Goal: Transaction & Acquisition: Book appointment/travel/reservation

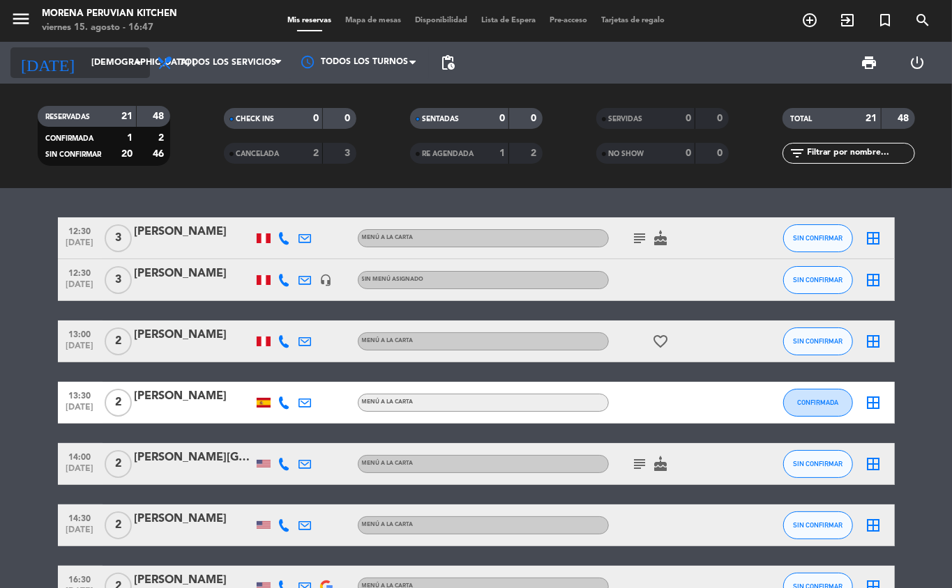
click at [84, 62] on input "[DEMOGRAPHIC_DATA] [DATE]" at bounding box center [143, 63] width 118 height 24
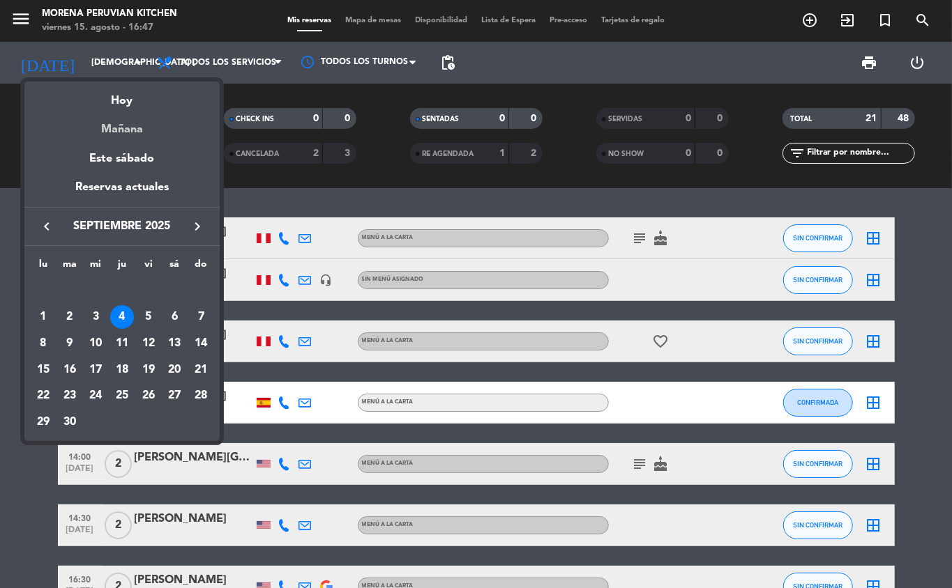
click at [85, 132] on div "Mañana" at bounding box center [121, 124] width 195 height 29
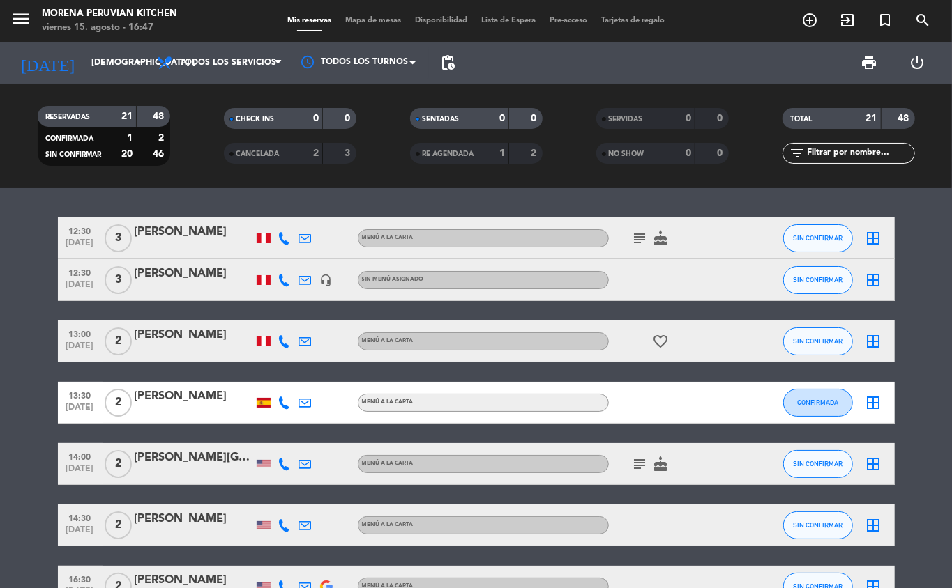
type input "sáb. 16 ago."
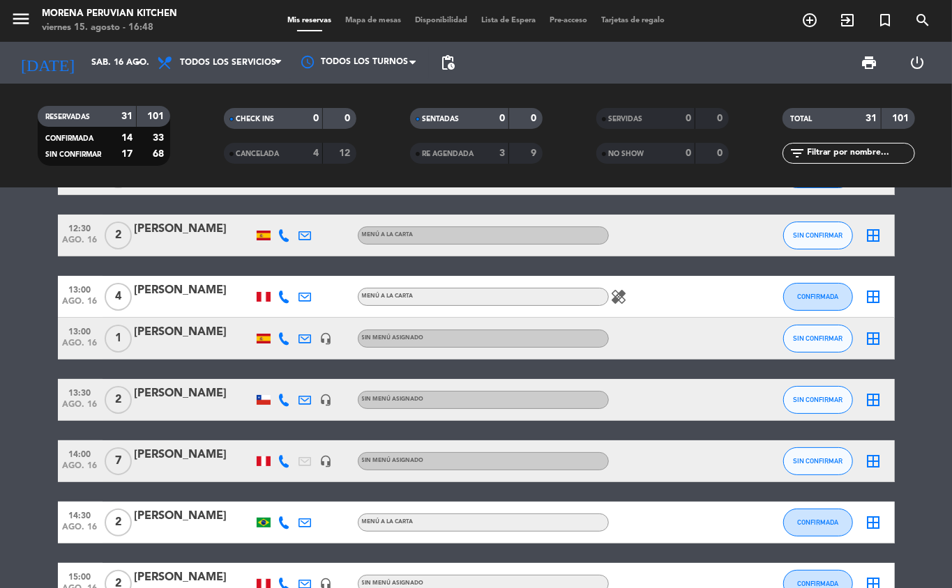
scroll to position [65, 0]
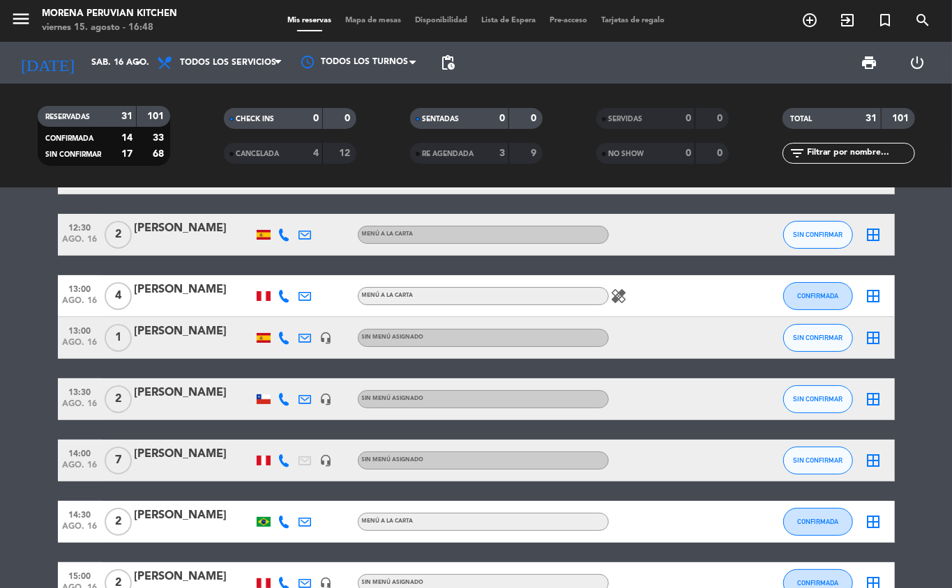
click at [807, 20] on icon "add_circle_outline" at bounding box center [809, 20] width 17 height 17
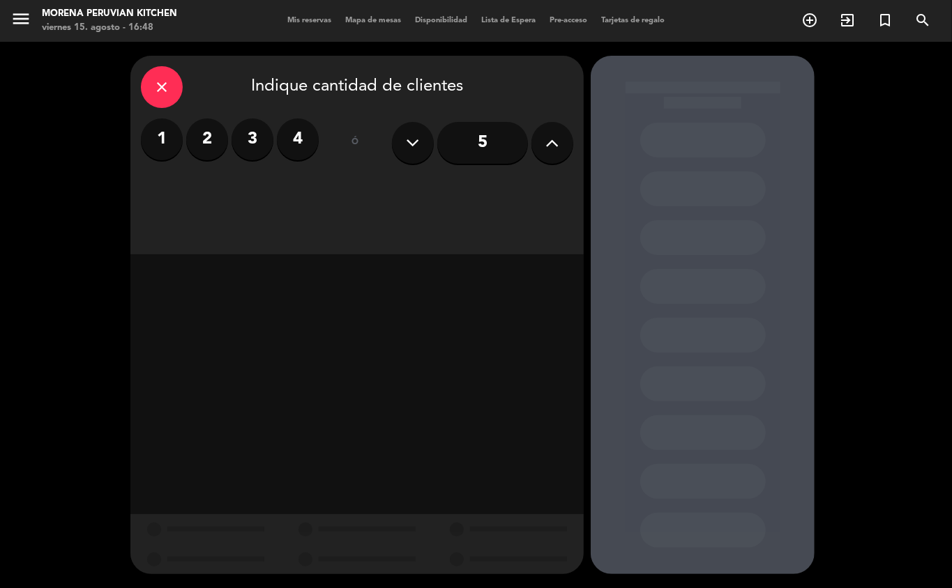
click at [294, 146] on label "4" at bounding box center [298, 140] width 42 height 42
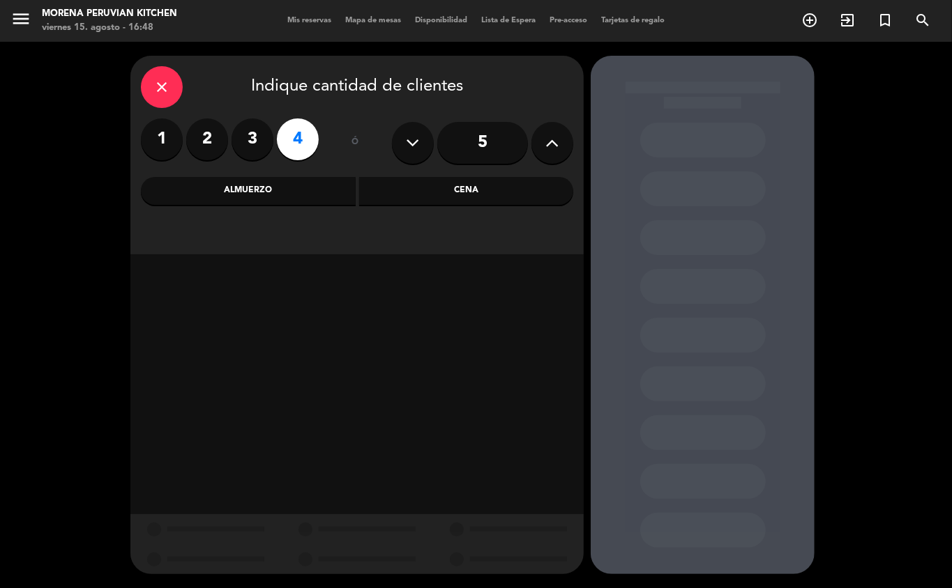
click at [299, 199] on div "Almuerzo" at bounding box center [248, 191] width 215 height 28
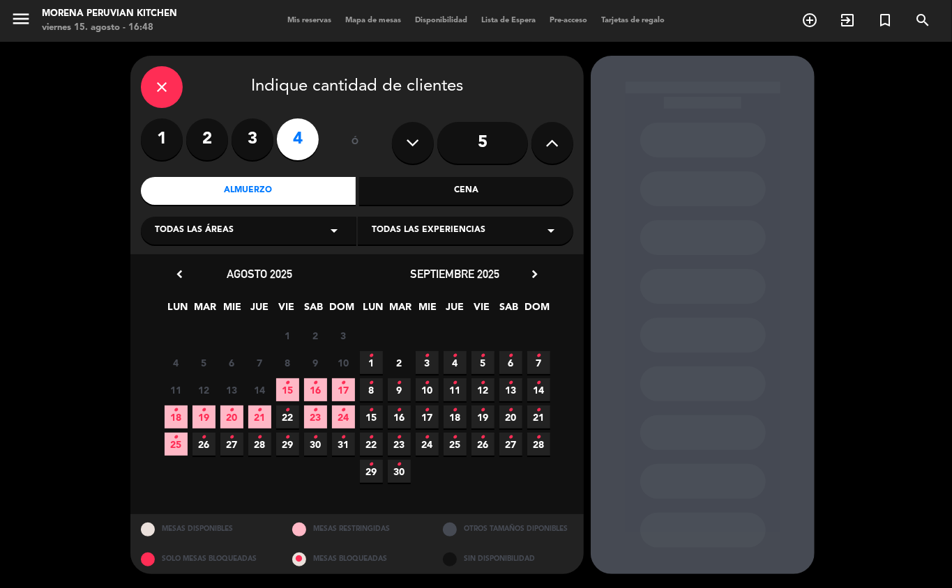
click at [315, 390] on icon "•" at bounding box center [315, 383] width 5 height 22
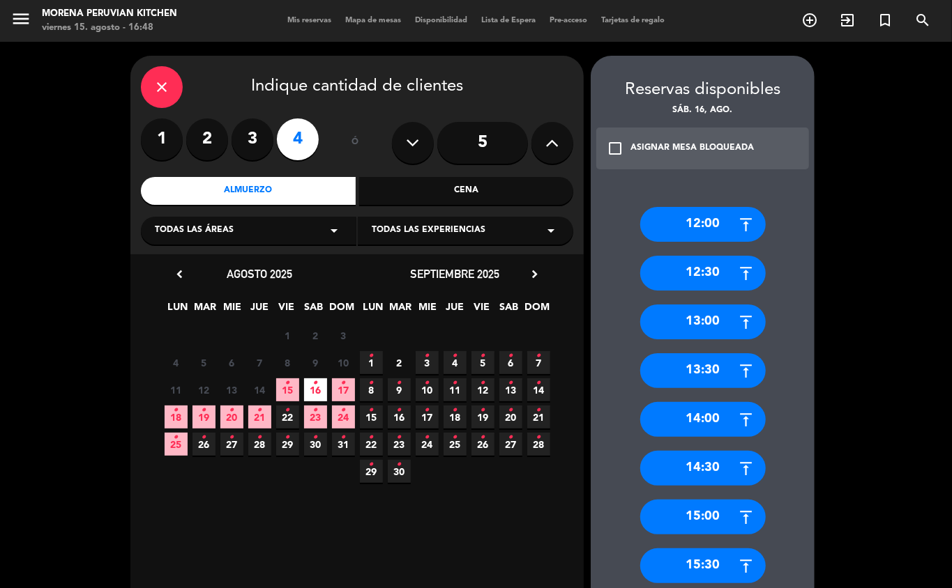
click at [723, 374] on div "13:30" at bounding box center [702, 370] width 125 height 35
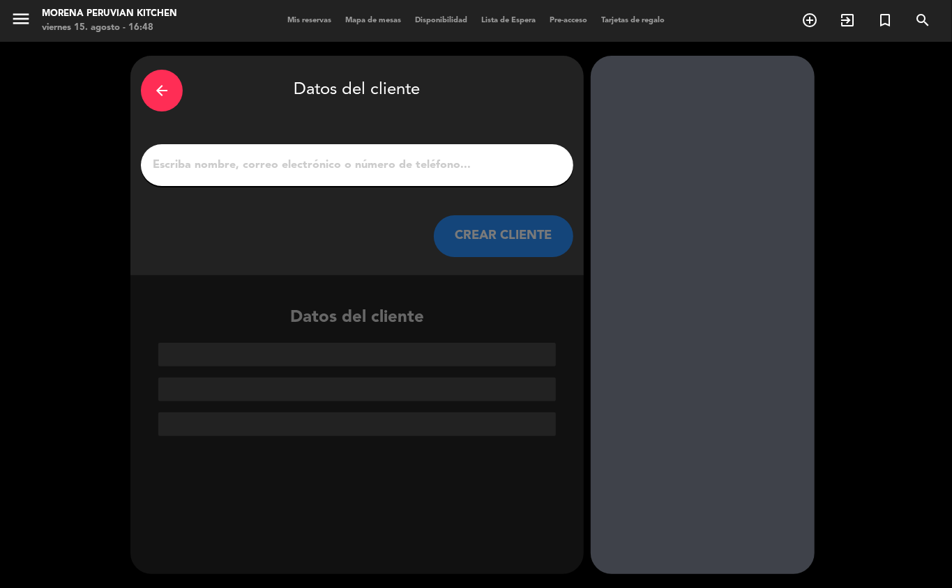
click at [376, 169] on input "1" at bounding box center [356, 165] width 411 height 20
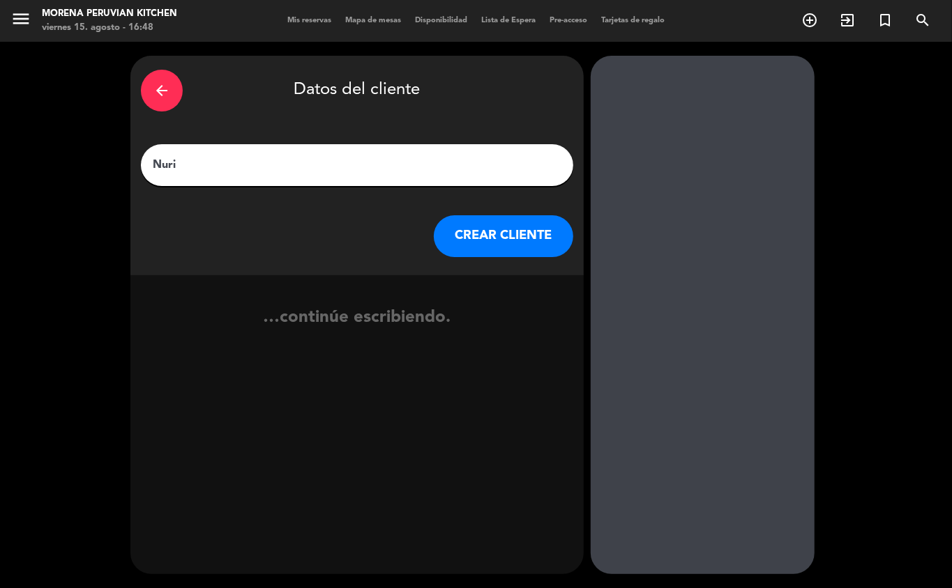
type input "Nuria"
click at [509, 235] on button "CREAR CLIENTE" at bounding box center [503, 236] width 139 height 42
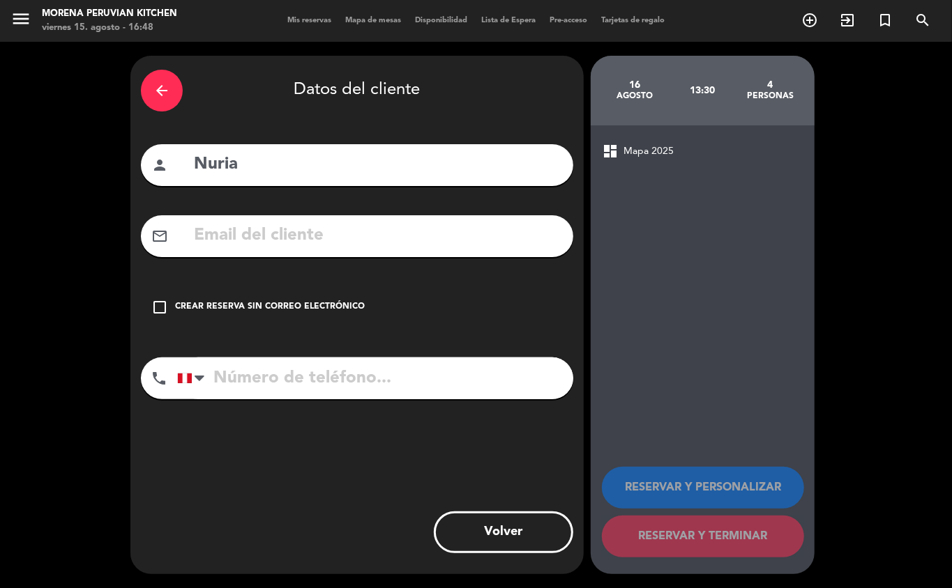
click at [304, 293] on div "check_box_outline_blank Crear reserva sin correo electrónico" at bounding box center [357, 308] width 432 height 42
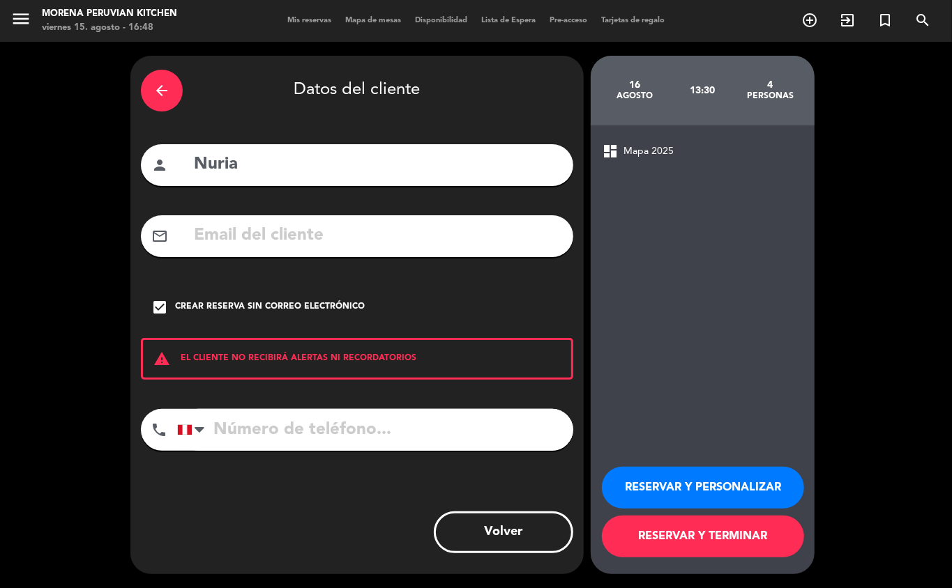
click at [338, 438] on input "tel" at bounding box center [375, 430] width 396 height 42
type input "[PHONE_NUMBER]"
click at [724, 551] on button "RESERVAR Y TERMINAR" at bounding box center [703, 537] width 202 height 42
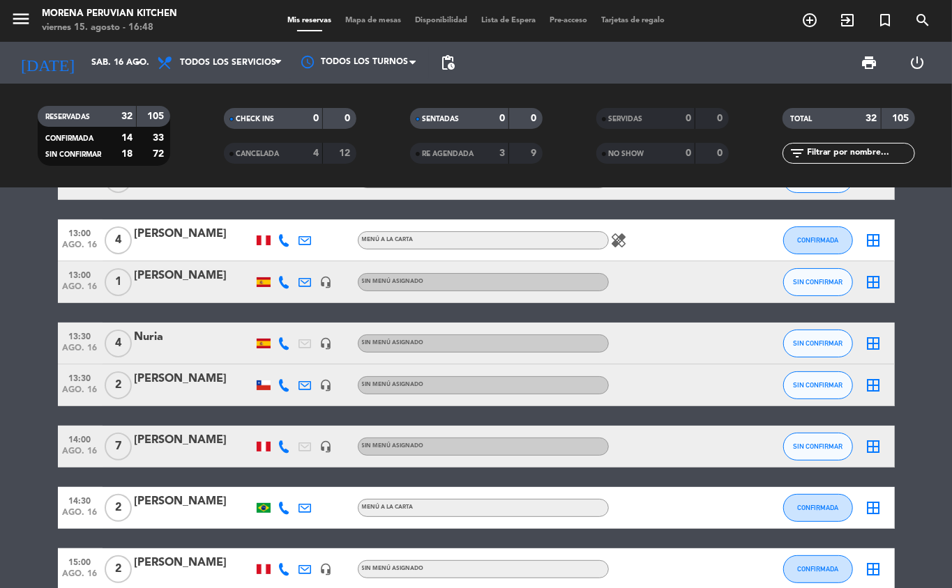
scroll to position [124, 0]
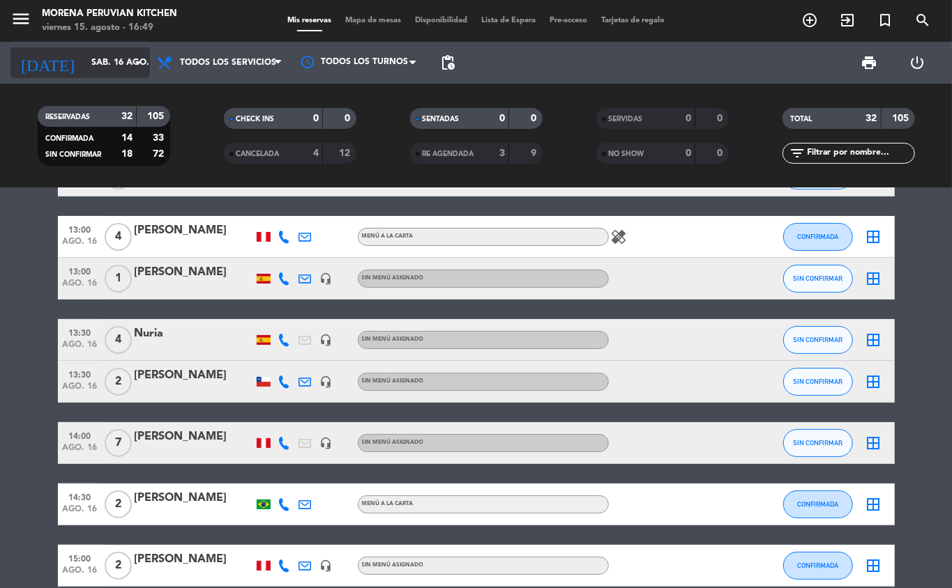
click at [103, 63] on input "sáb. 16 ago." at bounding box center [143, 63] width 118 height 24
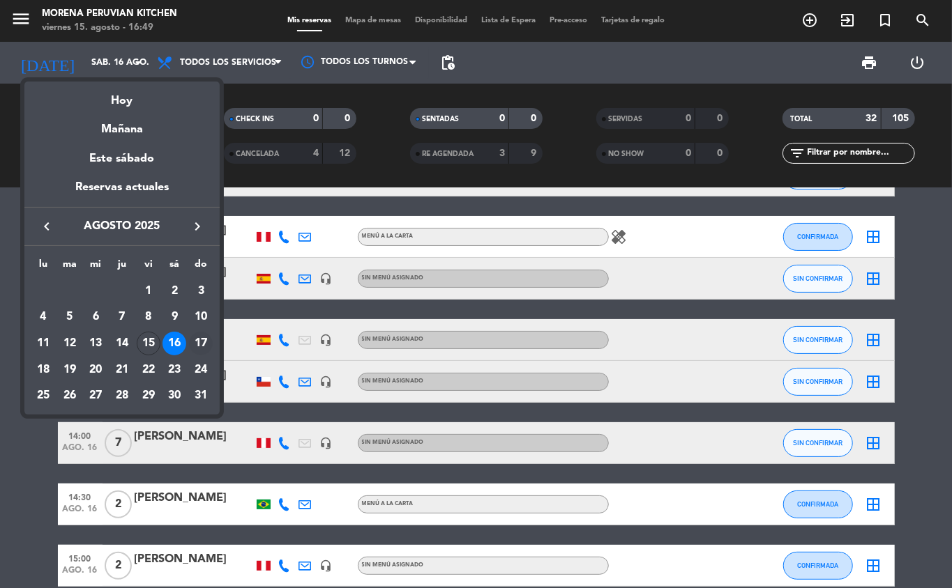
click at [193, 347] on div "17" at bounding box center [201, 344] width 24 height 24
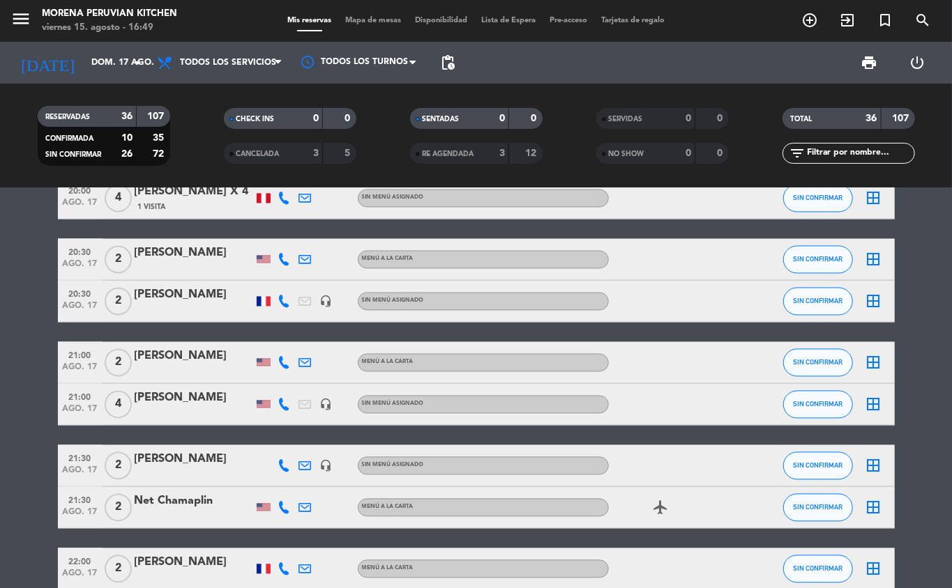
scroll to position [1595, 0]
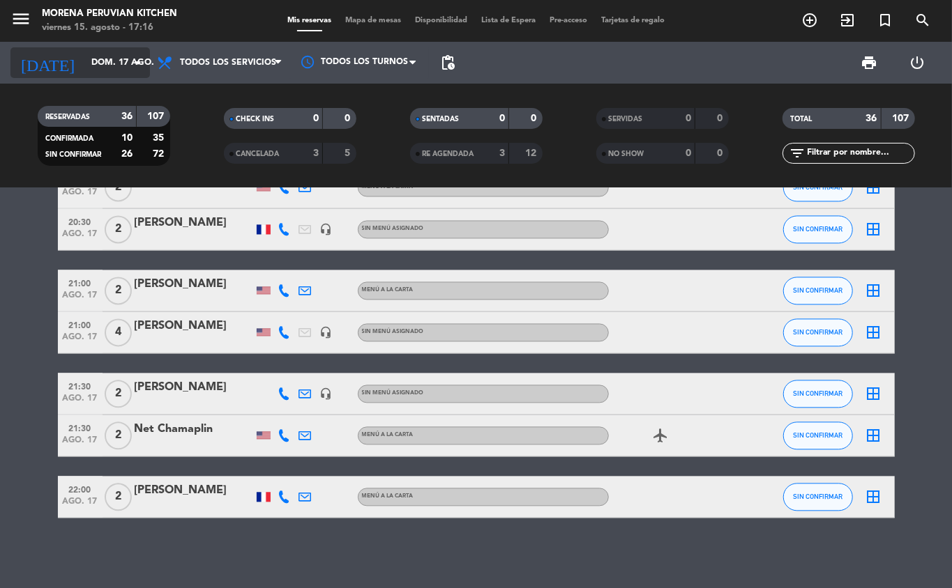
click at [116, 56] on input "dom. 17 ago." at bounding box center [143, 63] width 118 height 24
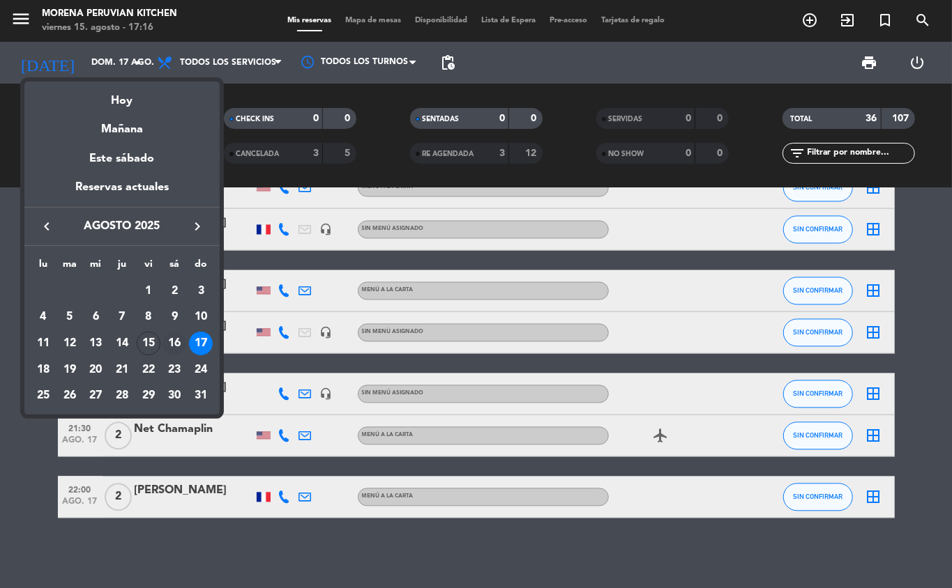
click at [174, 344] on div "16" at bounding box center [174, 344] width 24 height 24
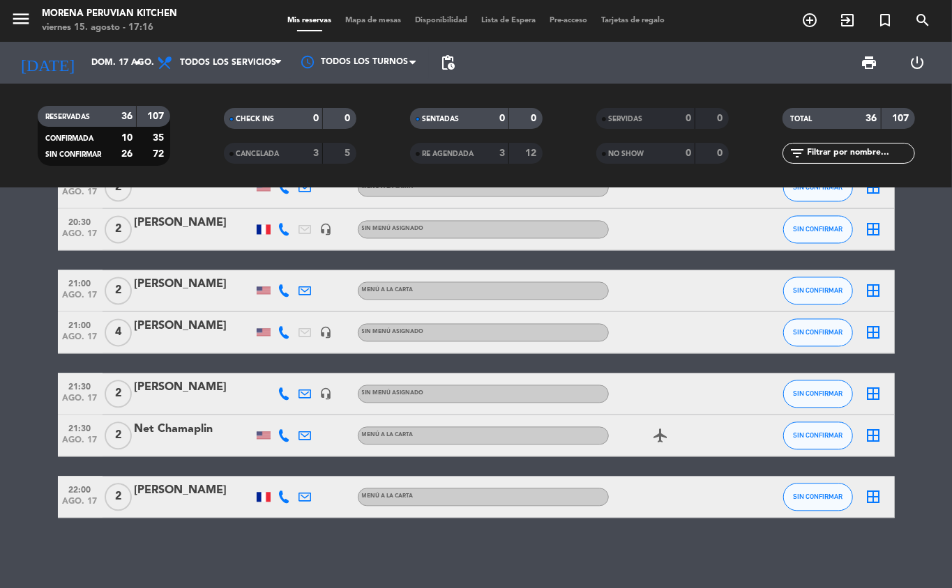
type input "sáb. 16 ago."
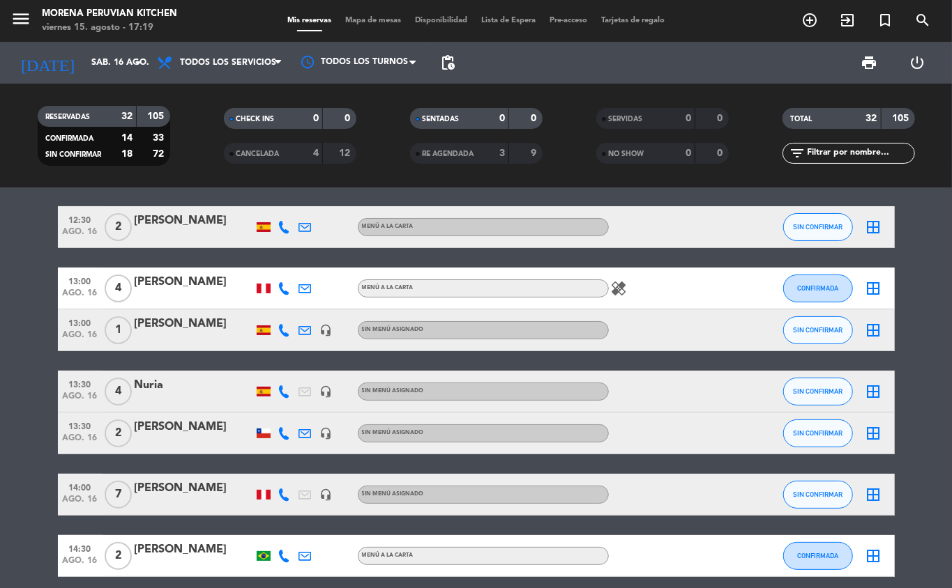
scroll to position [0, 0]
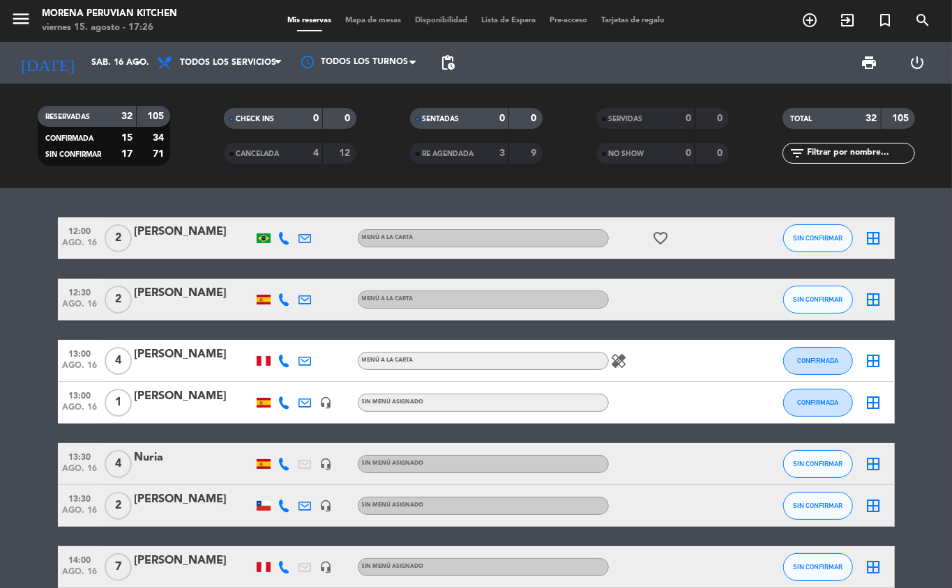
click at [809, 24] on icon "add_circle_outline" at bounding box center [809, 20] width 17 height 17
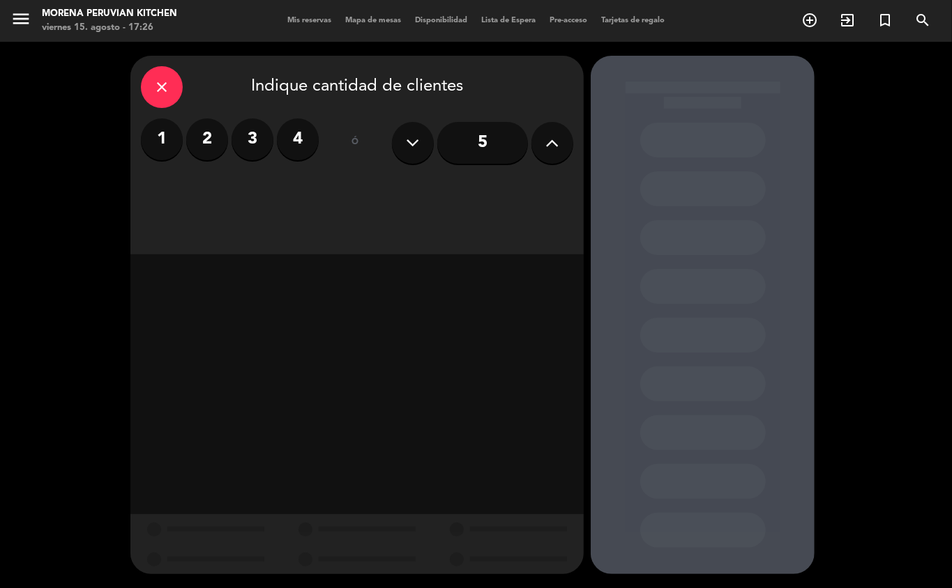
click at [544, 139] on button at bounding box center [552, 143] width 42 height 42
click at [547, 137] on icon at bounding box center [552, 142] width 13 height 21
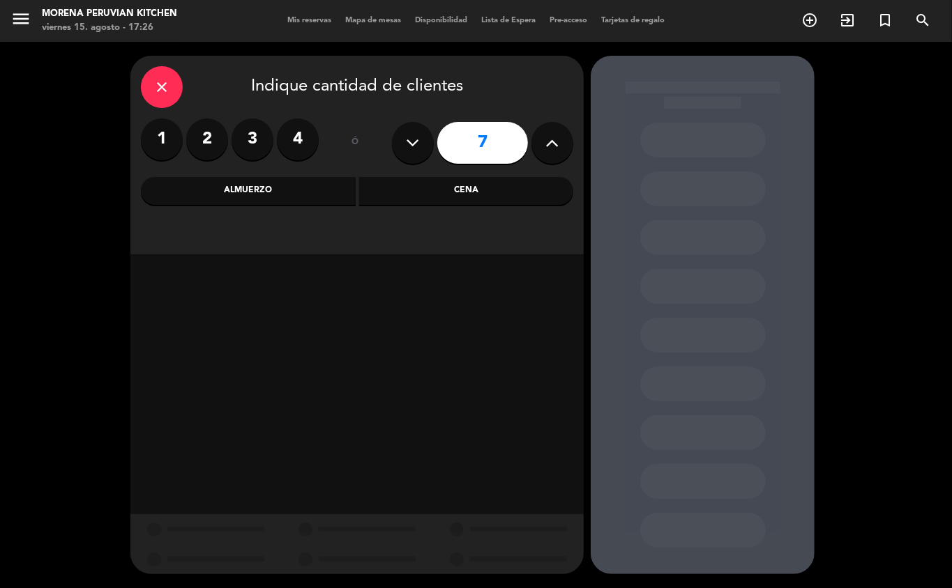
click at [551, 135] on icon at bounding box center [552, 142] width 13 height 21
click at [547, 135] on icon at bounding box center [552, 142] width 13 height 21
type input "9"
click at [467, 204] on div "Cena" at bounding box center [466, 191] width 215 height 28
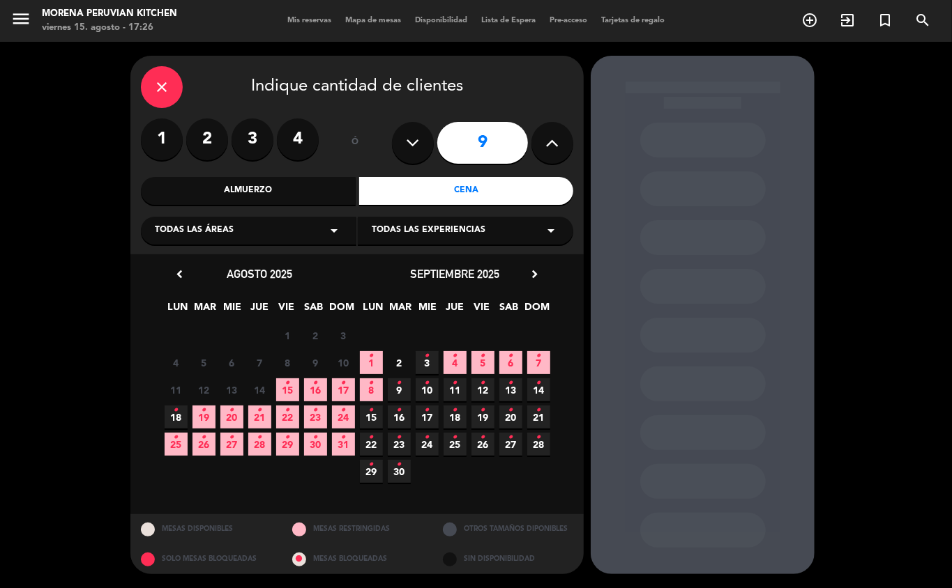
click at [339, 388] on span "17 •" at bounding box center [343, 390] width 23 height 23
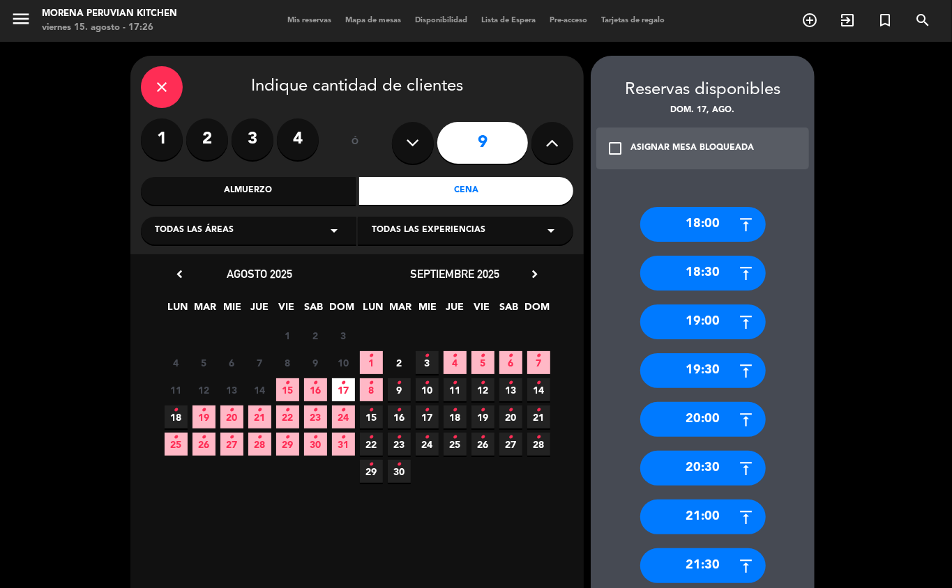
scroll to position [54, 0]
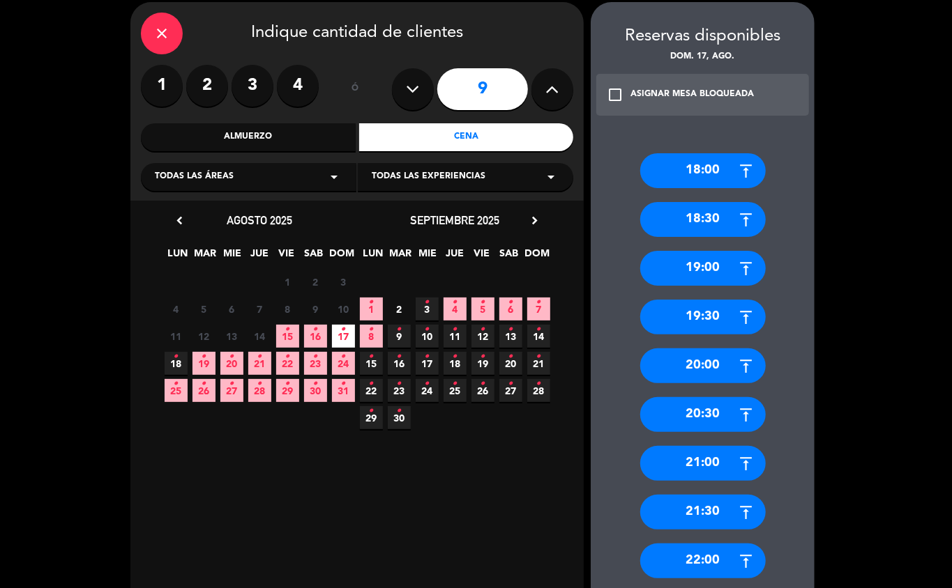
click at [707, 366] on div "20:00" at bounding box center [702, 366] width 125 height 35
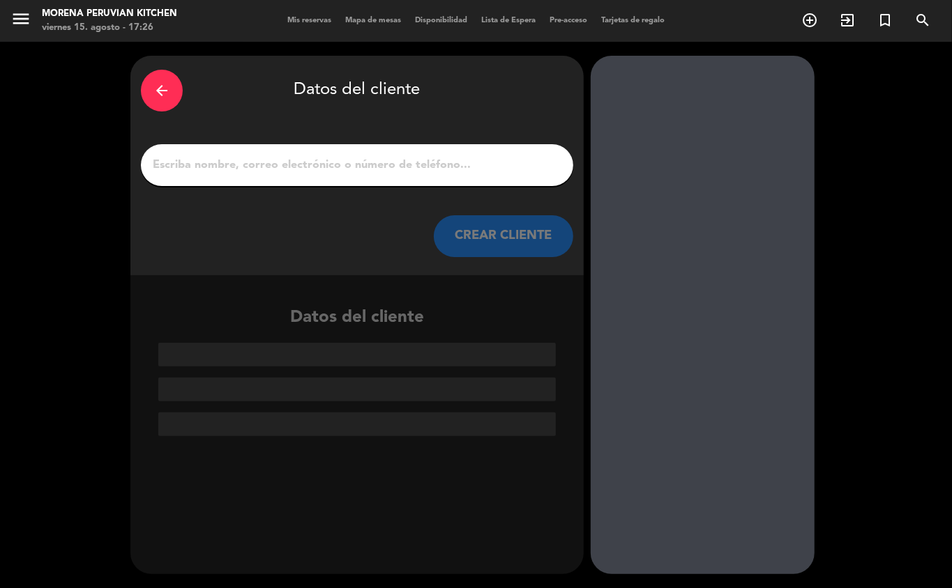
scroll to position [0, 0]
click at [248, 171] on input "1" at bounding box center [356, 165] width 411 height 20
paste input "[PERSON_NAME]"
type input "[PERSON_NAME]"
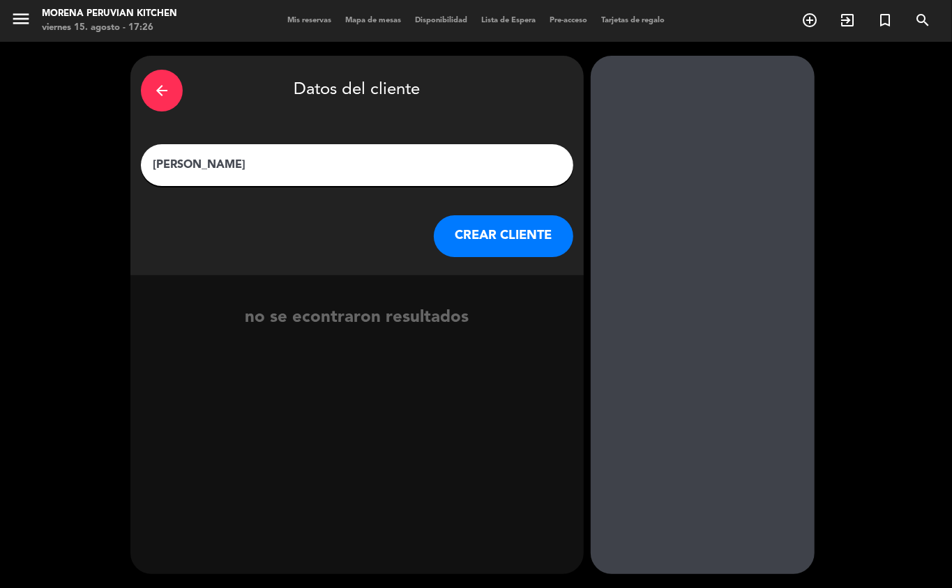
click at [548, 238] on button "CREAR CLIENTE" at bounding box center [503, 236] width 139 height 42
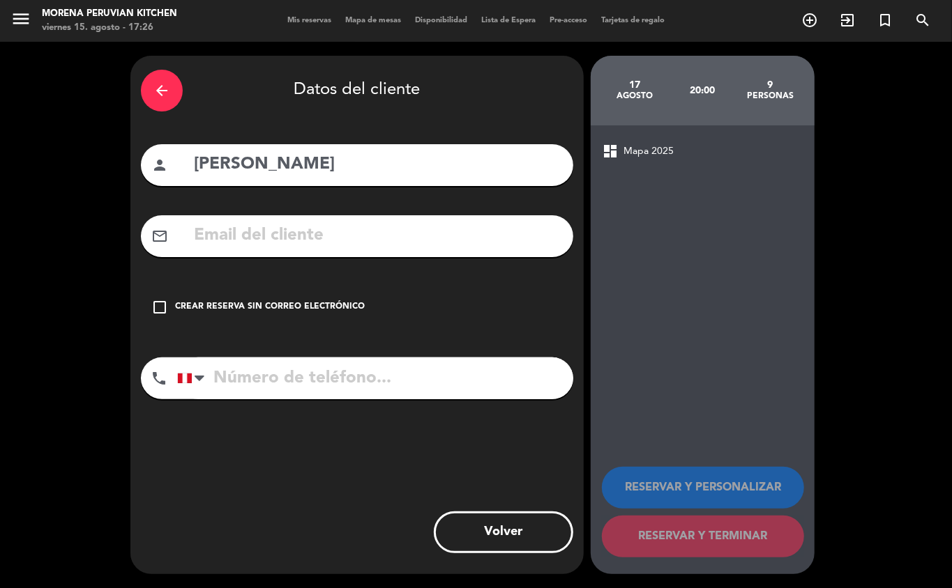
click at [311, 243] on input "text" at bounding box center [377, 236] width 370 height 29
paste input "[PERSON_NAME][EMAIL_ADDRESS][PERSON_NAME][DOMAIN_NAME]"
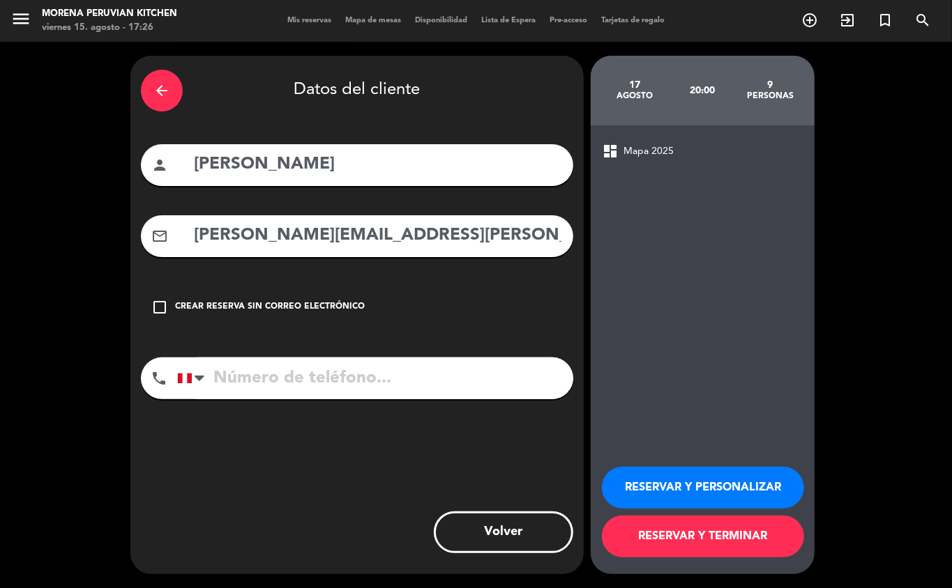
type input "[PERSON_NAME][EMAIL_ADDRESS][PERSON_NAME][DOMAIN_NAME]"
click at [321, 385] on input "tel" at bounding box center [375, 379] width 396 height 42
paste input "982039522"
type input "982039522"
click at [699, 551] on button "RESERVAR Y TERMINAR" at bounding box center [703, 537] width 202 height 42
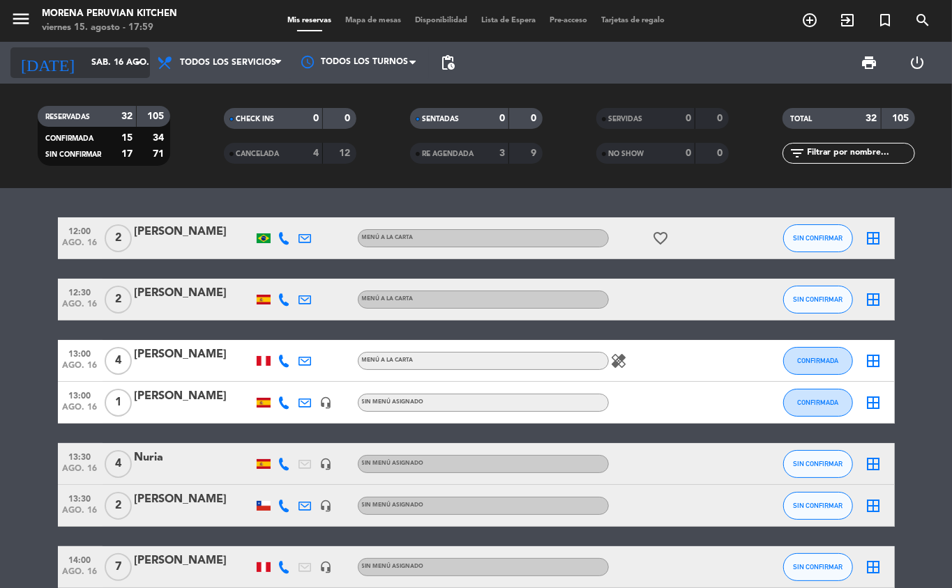
click at [115, 56] on input "sáb. 16 ago." at bounding box center [143, 63] width 118 height 24
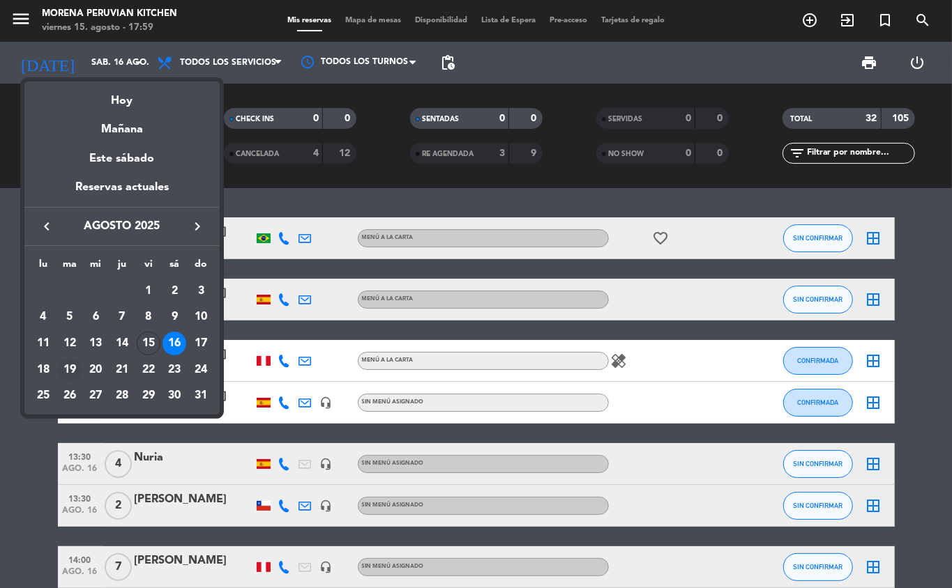
click at [70, 371] on div "19" at bounding box center [70, 370] width 24 height 24
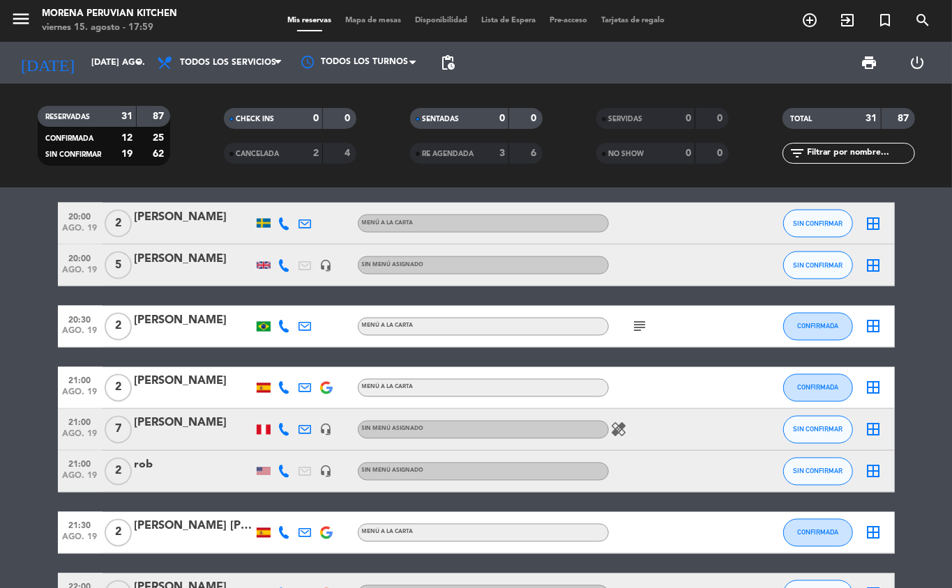
scroll to position [1386, 0]
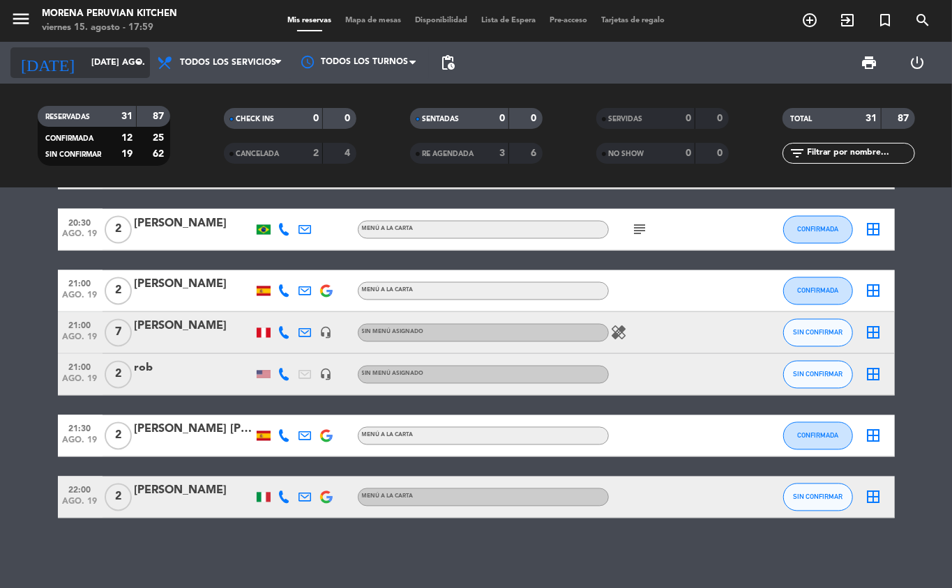
click at [109, 56] on input "[DATE] ago." at bounding box center [143, 63] width 118 height 24
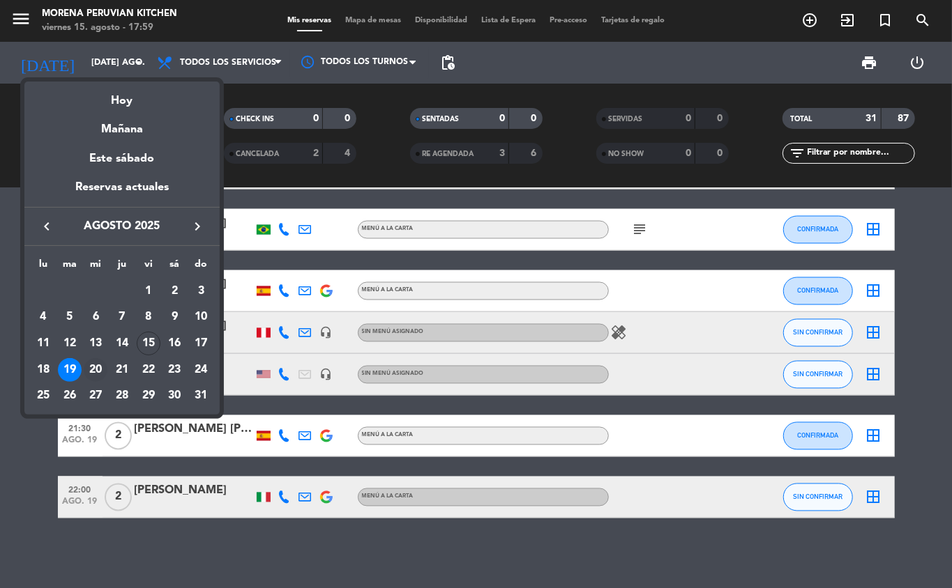
click at [93, 374] on div "20" at bounding box center [96, 370] width 24 height 24
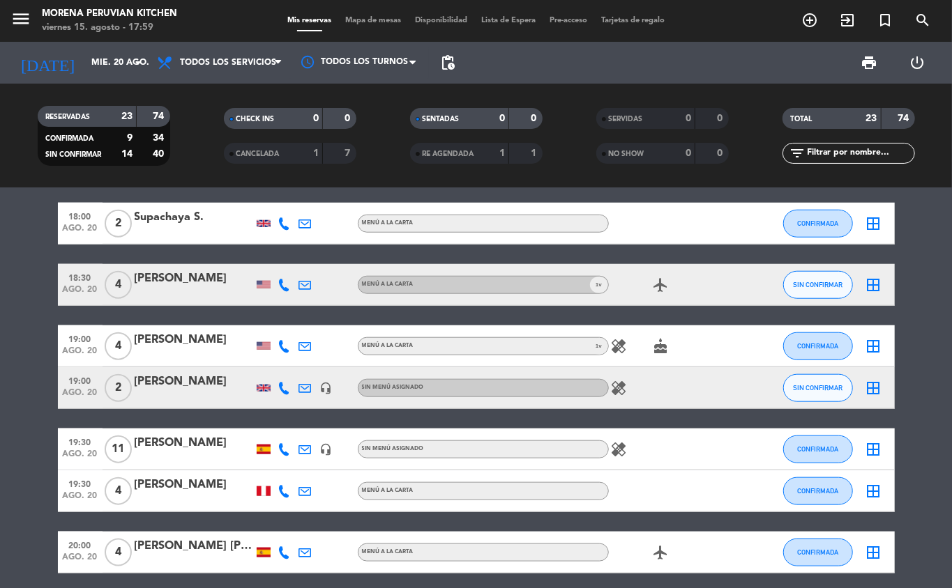
scroll to position [630, 0]
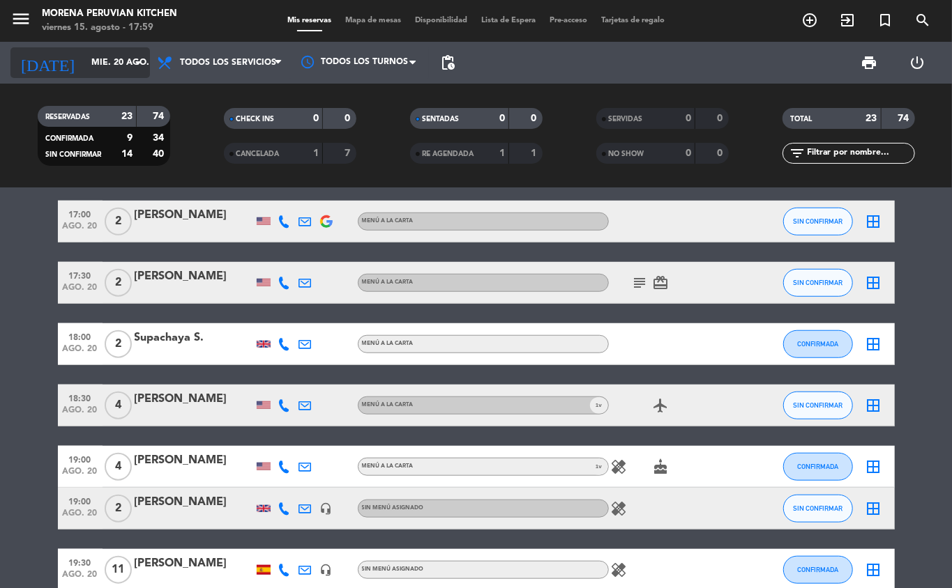
click at [123, 62] on input "mié. 20 ago." at bounding box center [143, 63] width 118 height 24
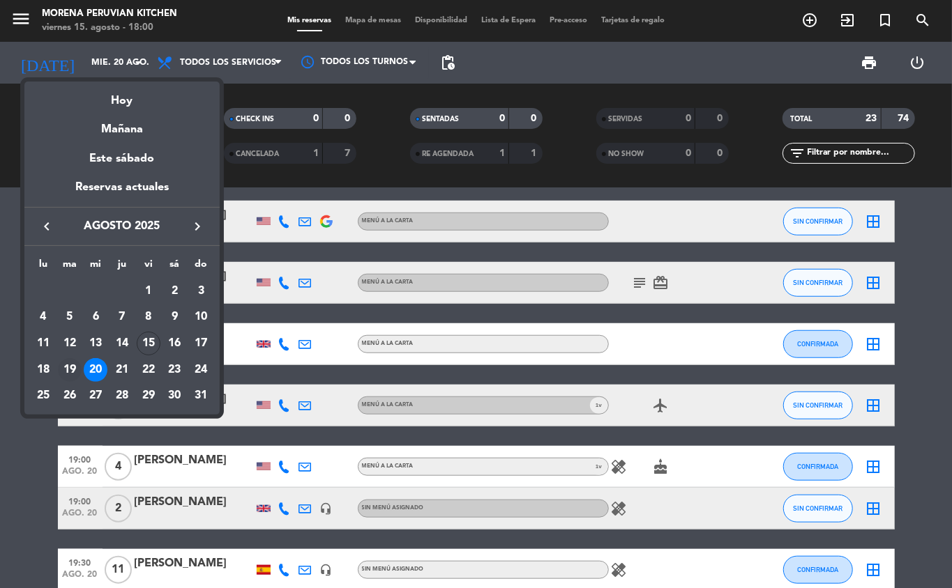
click at [73, 371] on div "19" at bounding box center [70, 370] width 24 height 24
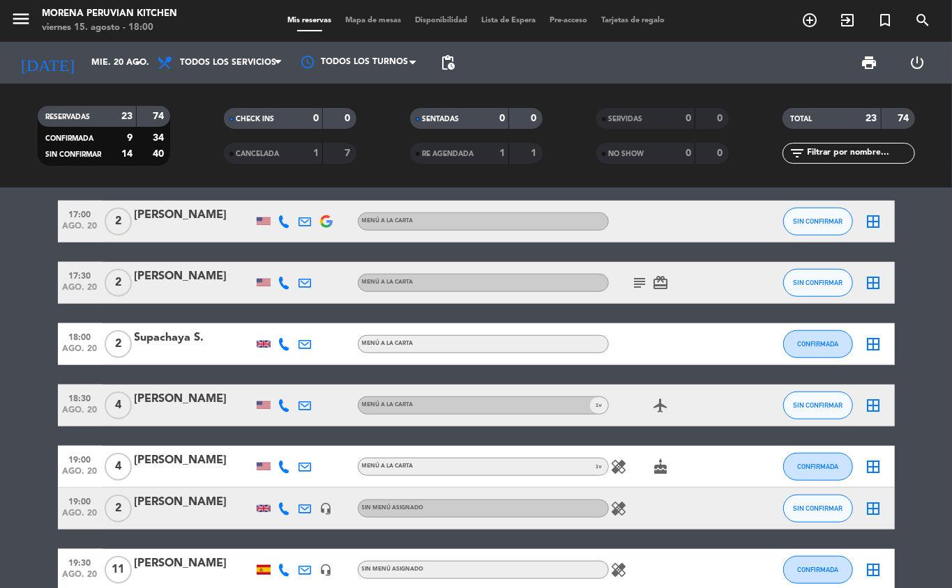
type input "[DATE] ago."
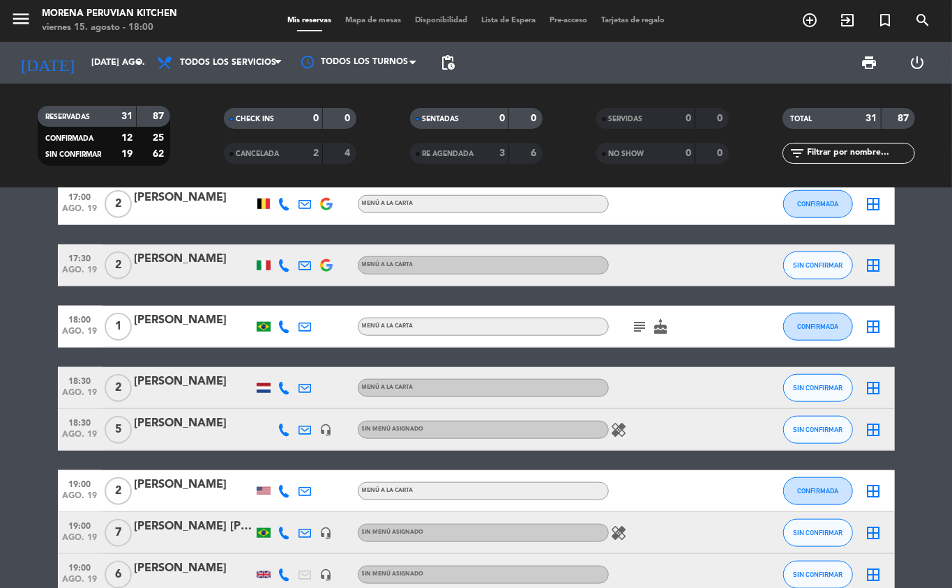
scroll to position [703, 0]
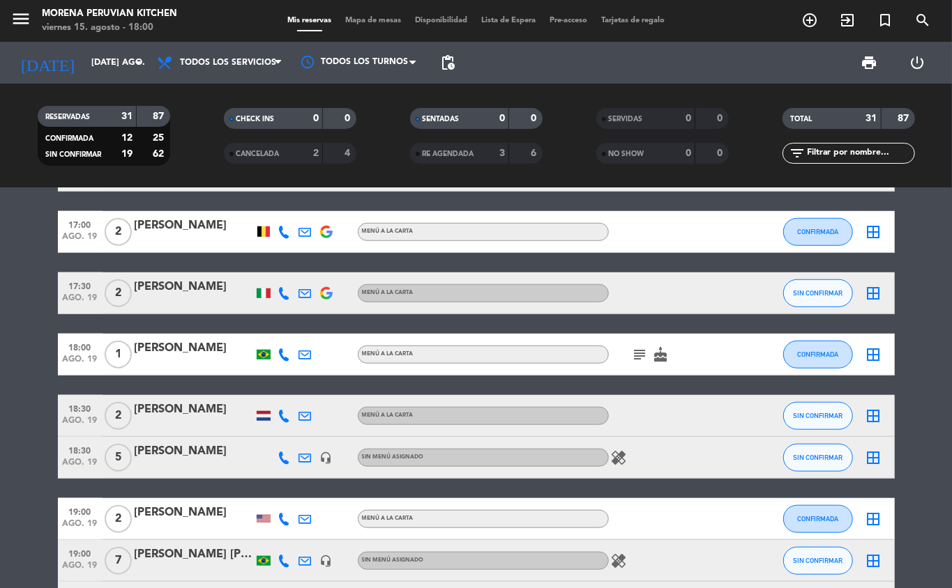
click at [801, 28] on icon "add_circle_outline" at bounding box center [809, 20] width 17 height 17
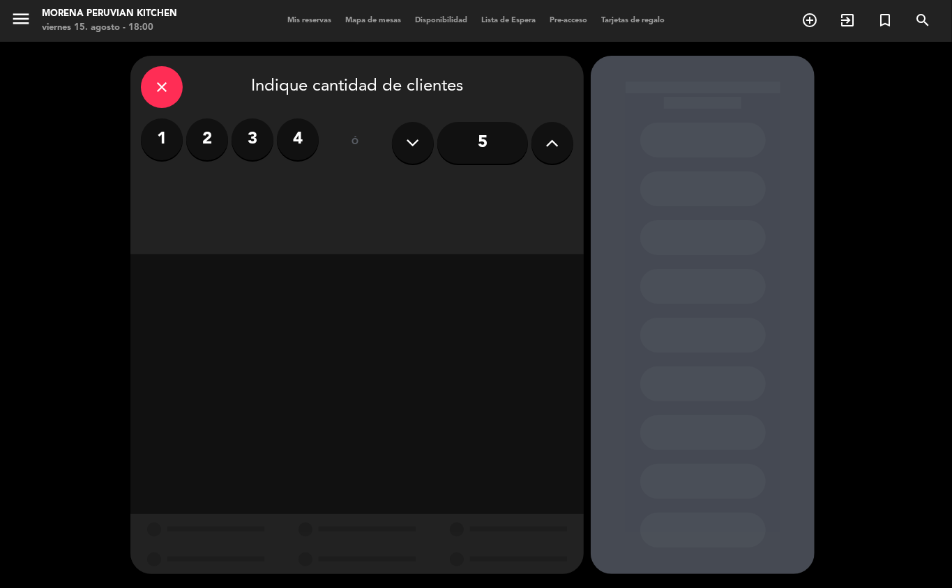
click at [288, 149] on label "4" at bounding box center [298, 140] width 42 height 42
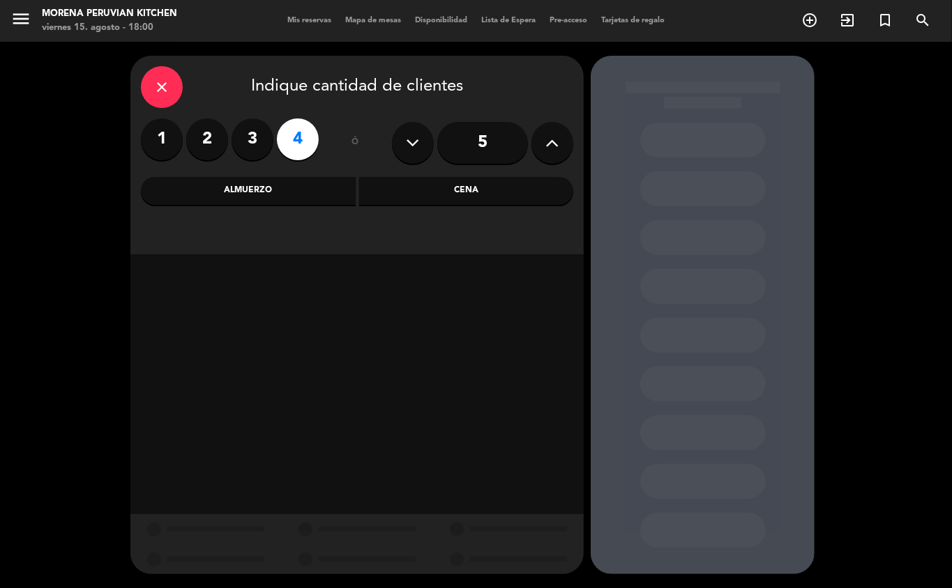
click at [456, 182] on div "Cena" at bounding box center [466, 191] width 215 height 28
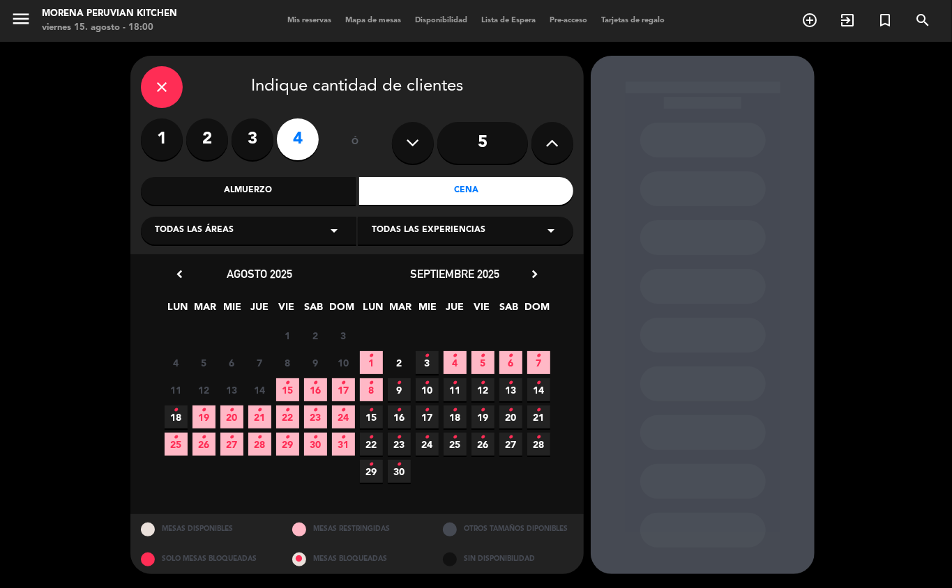
click at [204, 419] on icon "•" at bounding box center [203, 410] width 5 height 22
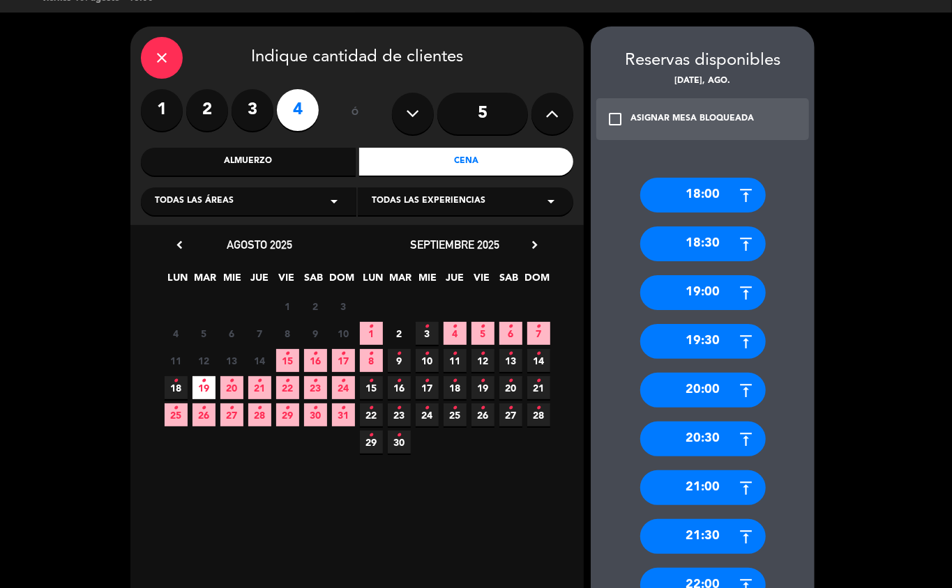
scroll to position [37, 0]
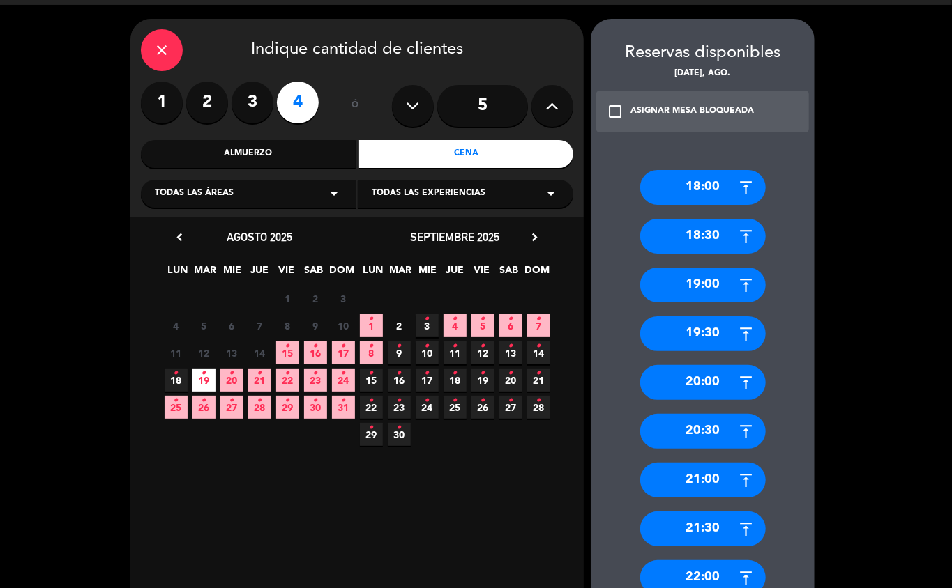
click at [712, 196] on div "18:00" at bounding box center [702, 187] width 125 height 35
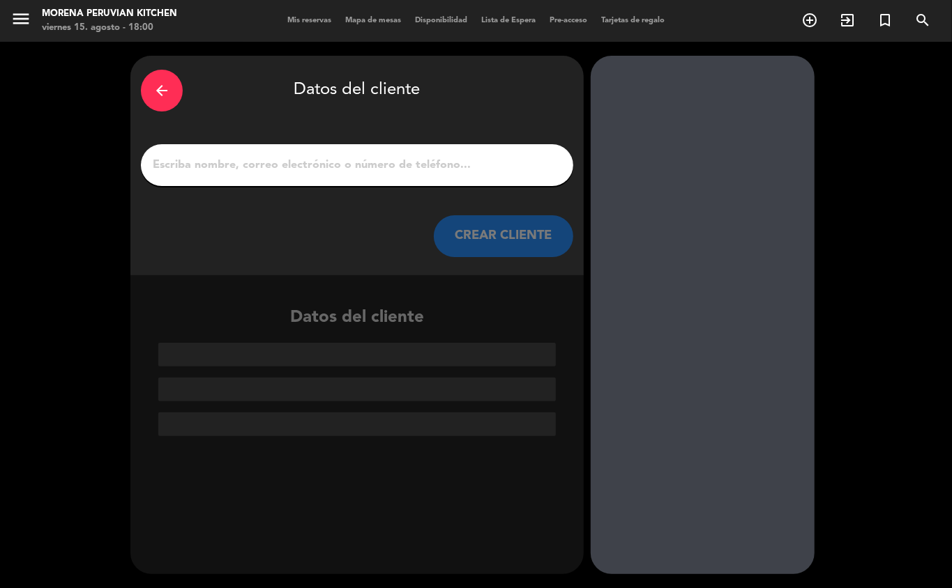
scroll to position [0, 0]
click at [404, 169] on input "1" at bounding box center [356, 165] width 411 height 20
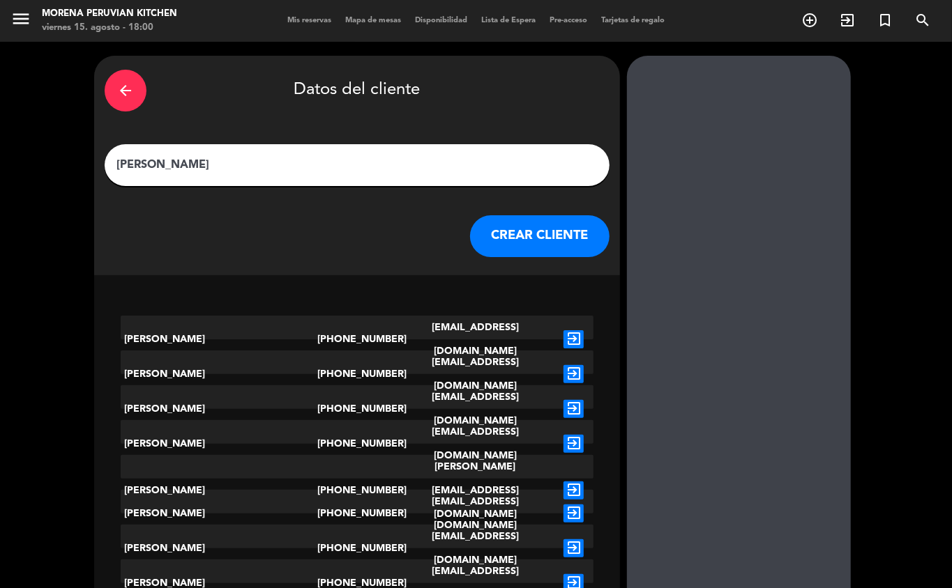
click at [395, 162] on input "[PERSON_NAME]" at bounding box center [357, 165] width 484 height 20
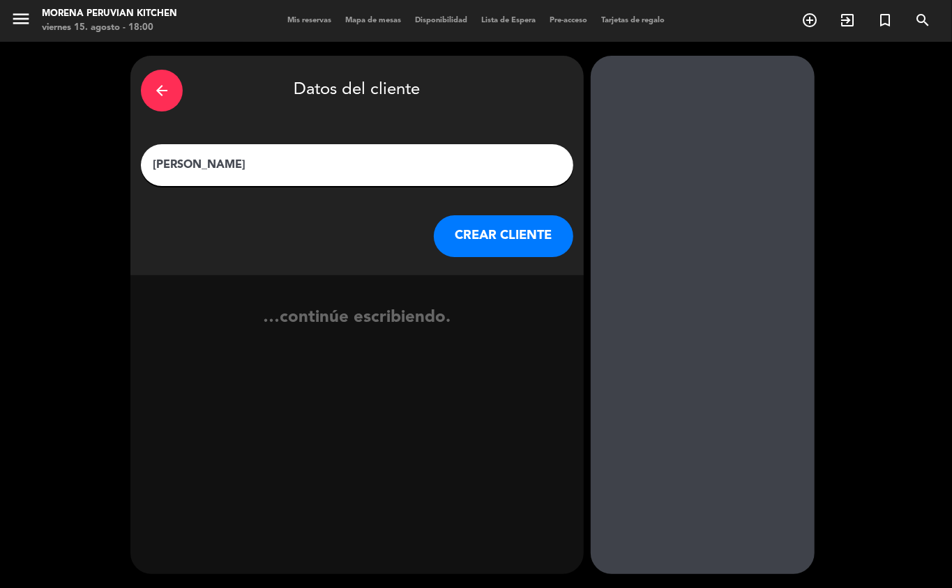
click at [478, 171] on input "[PERSON_NAME]" at bounding box center [356, 165] width 411 height 20
type input "[PERSON_NAME]"
click at [485, 236] on button "CREAR CLIENTE" at bounding box center [503, 236] width 139 height 42
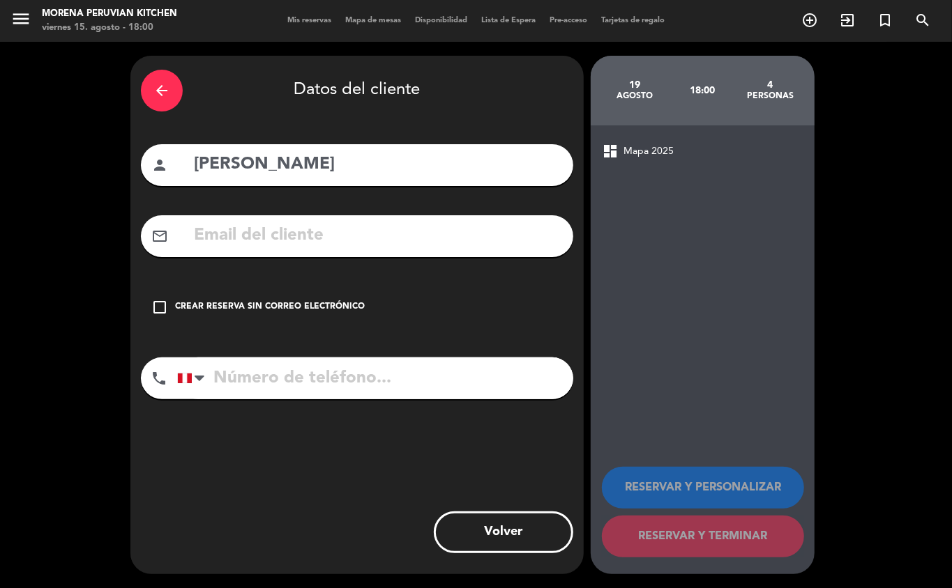
click at [268, 304] on div "Crear reserva sin correo electrónico" at bounding box center [270, 307] width 190 height 14
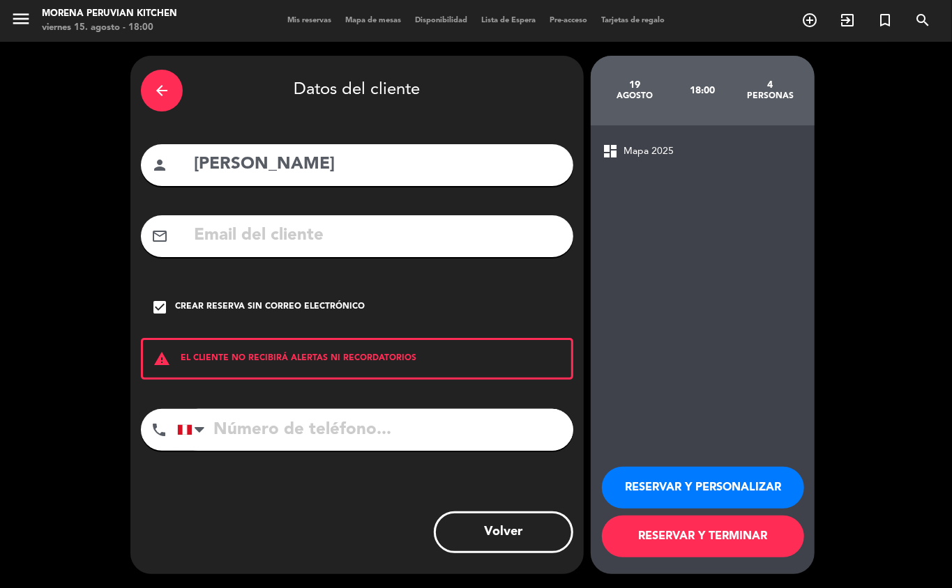
click at [283, 411] on input "tel" at bounding box center [375, 430] width 396 height 42
type input "[PHONE_NUMBER]"
click at [719, 550] on button "RESERVAR Y TERMINAR" at bounding box center [703, 537] width 202 height 42
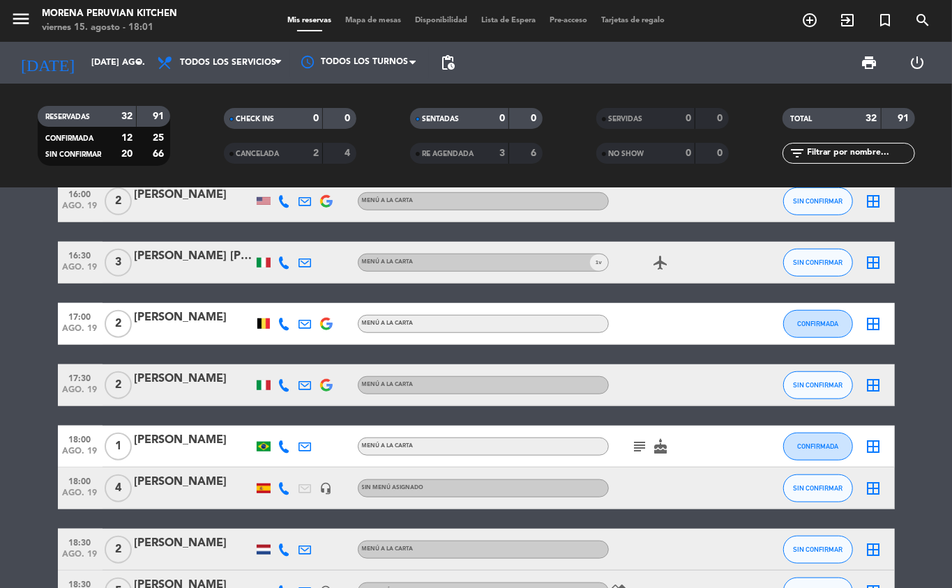
scroll to position [617, 0]
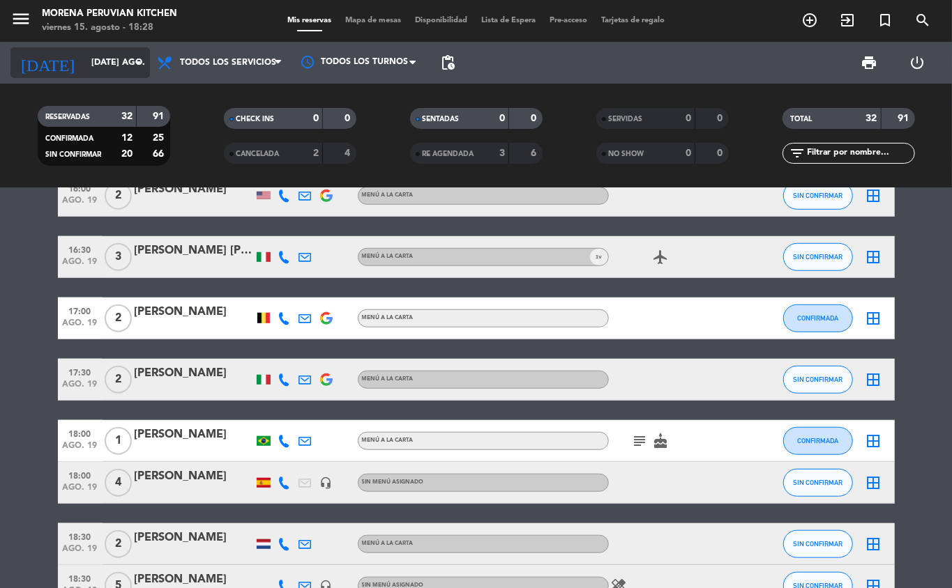
click at [112, 57] on input "[DATE] ago." at bounding box center [143, 63] width 118 height 24
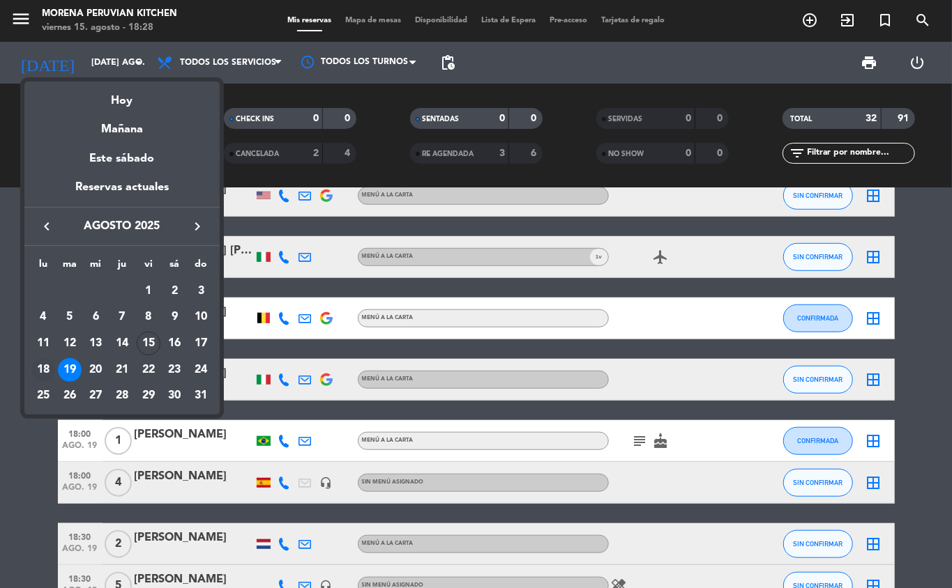
click at [43, 372] on div "18" at bounding box center [43, 370] width 24 height 24
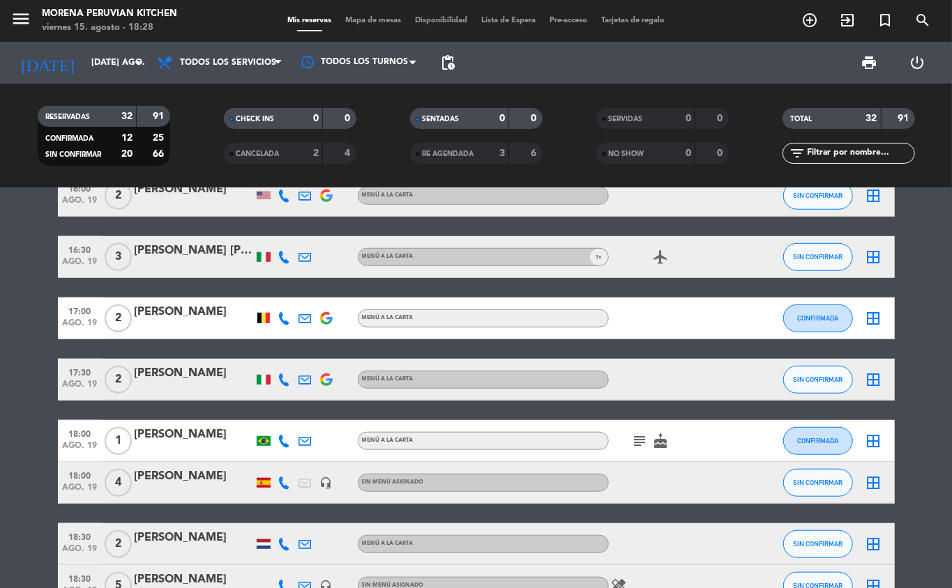
type input "lun. 18 ago."
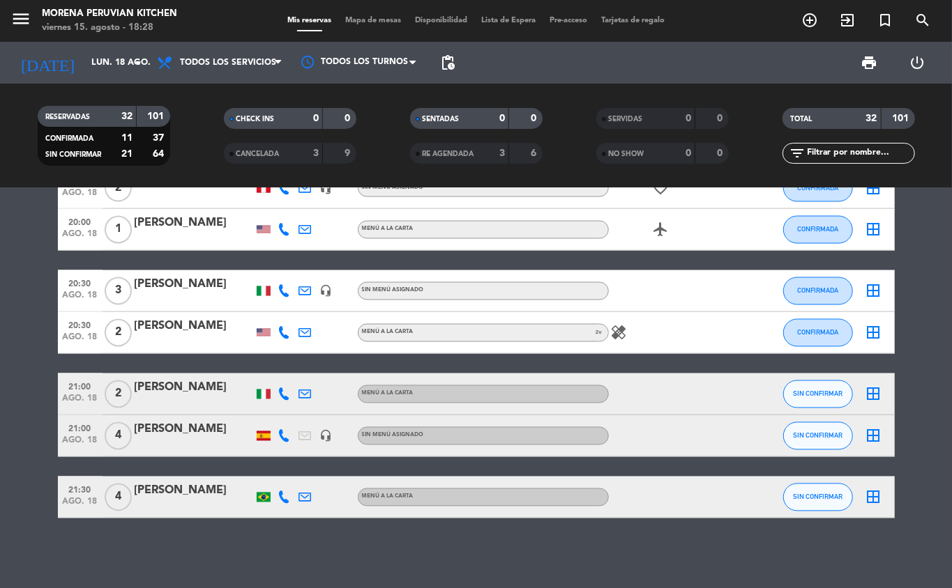
scroll to position [1395, 0]
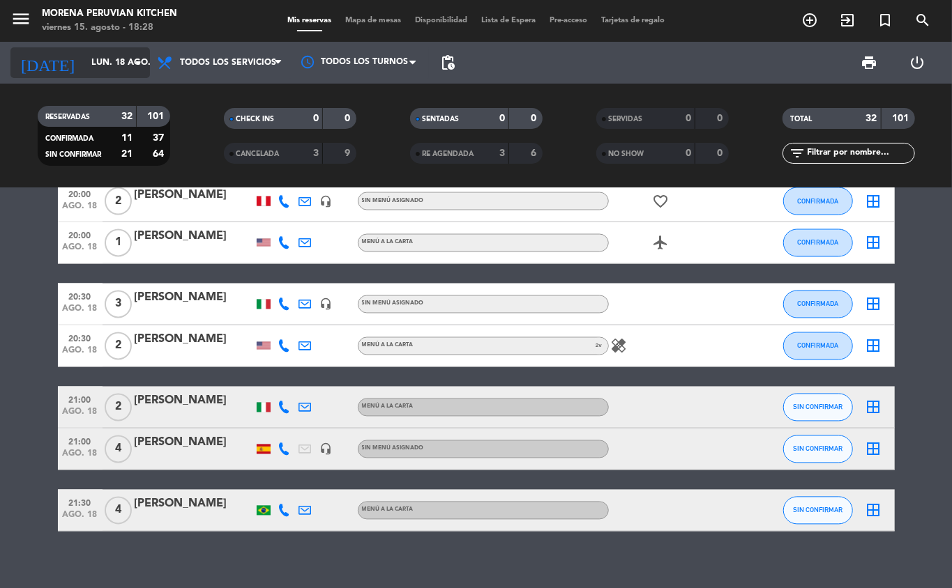
click at [109, 62] on input "lun. 18 ago." at bounding box center [143, 63] width 118 height 24
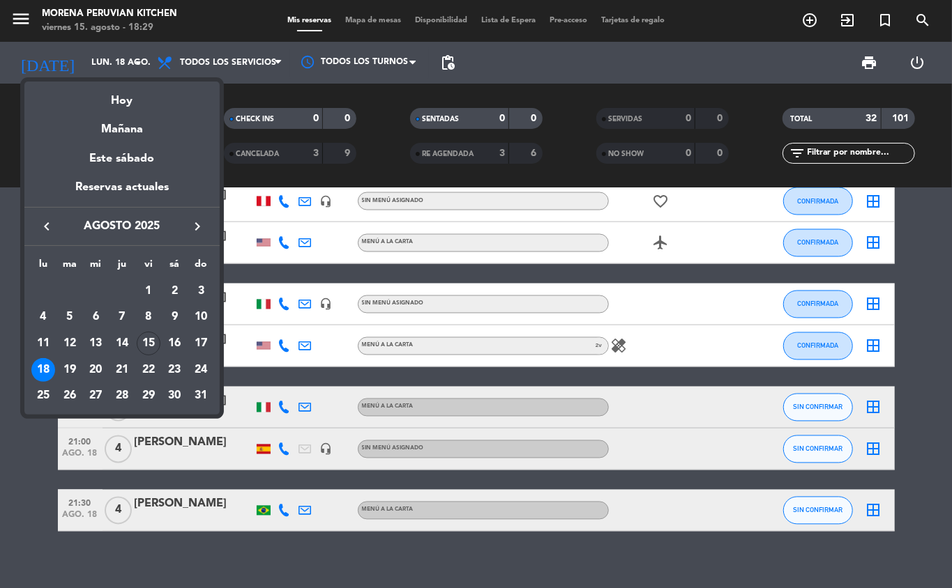
click at [298, 555] on div at bounding box center [476, 294] width 952 height 588
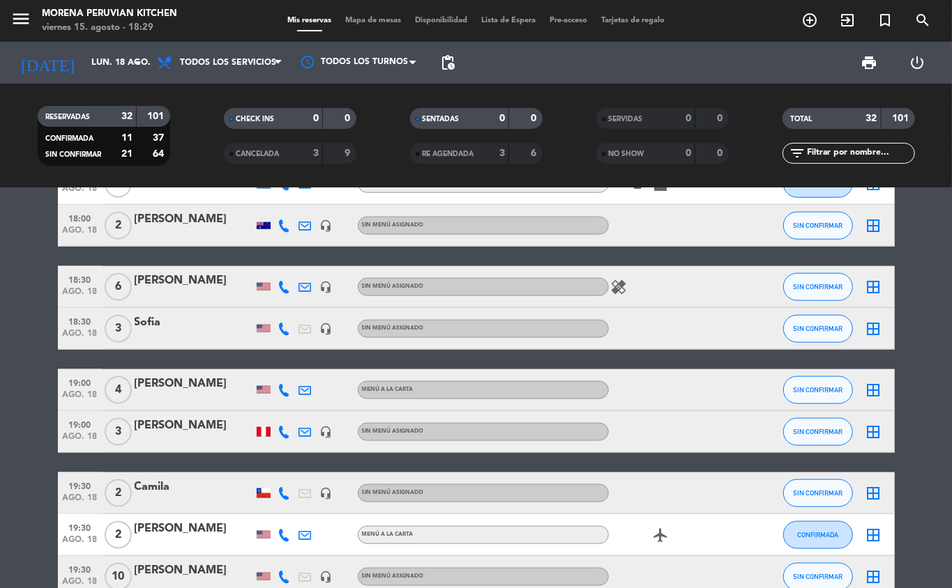
scroll to position [966, 0]
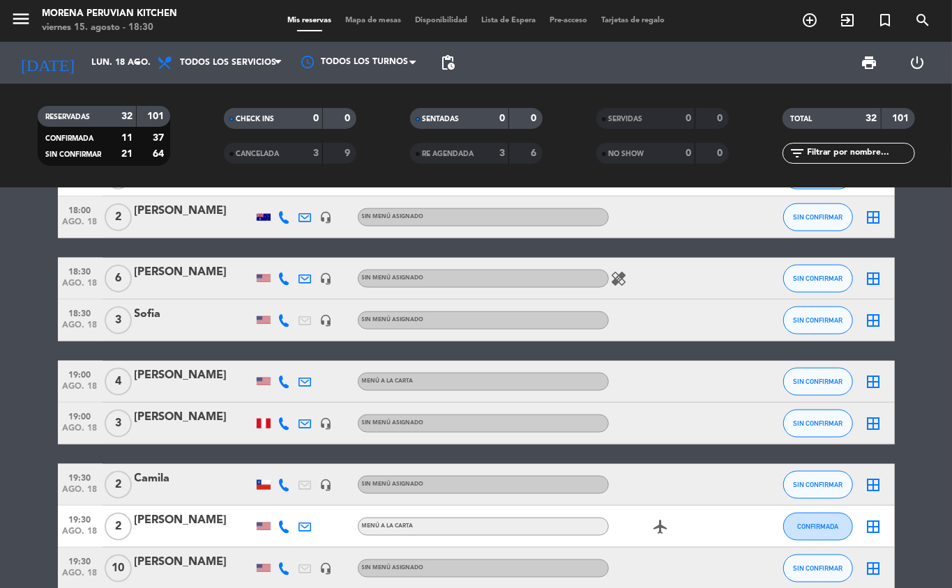
click at [811, 25] on icon "add_circle_outline" at bounding box center [809, 20] width 17 height 17
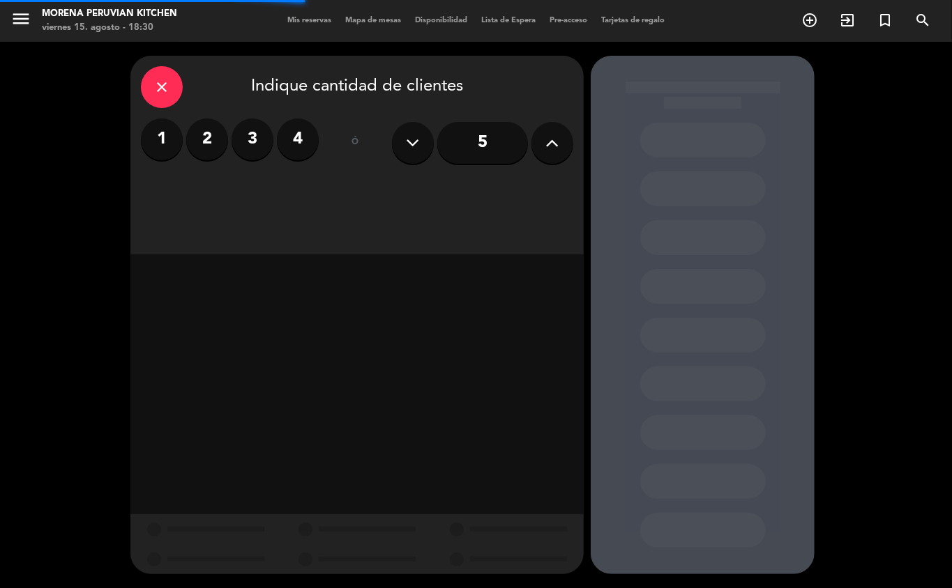
click at [207, 135] on label "2" at bounding box center [207, 140] width 42 height 42
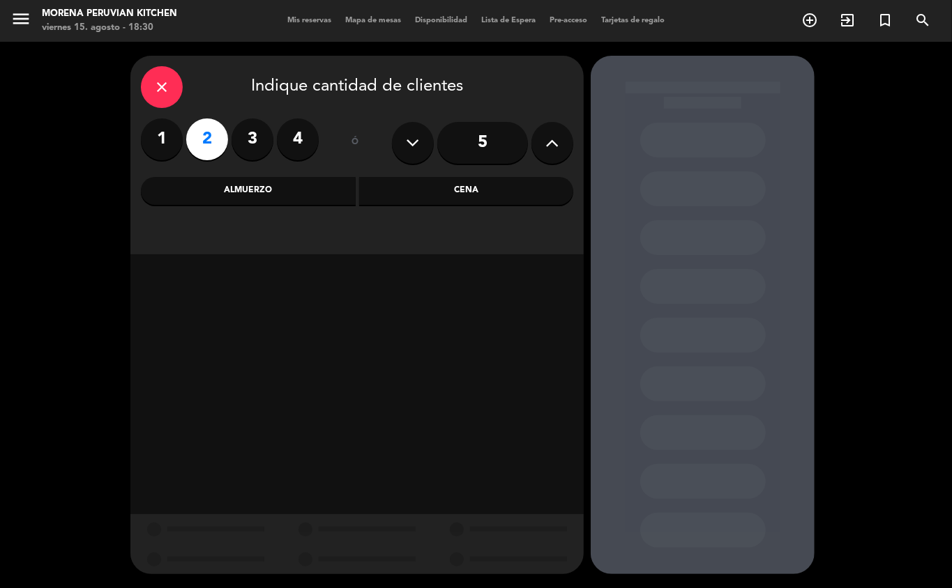
click at [296, 194] on div "Almuerzo" at bounding box center [248, 191] width 215 height 28
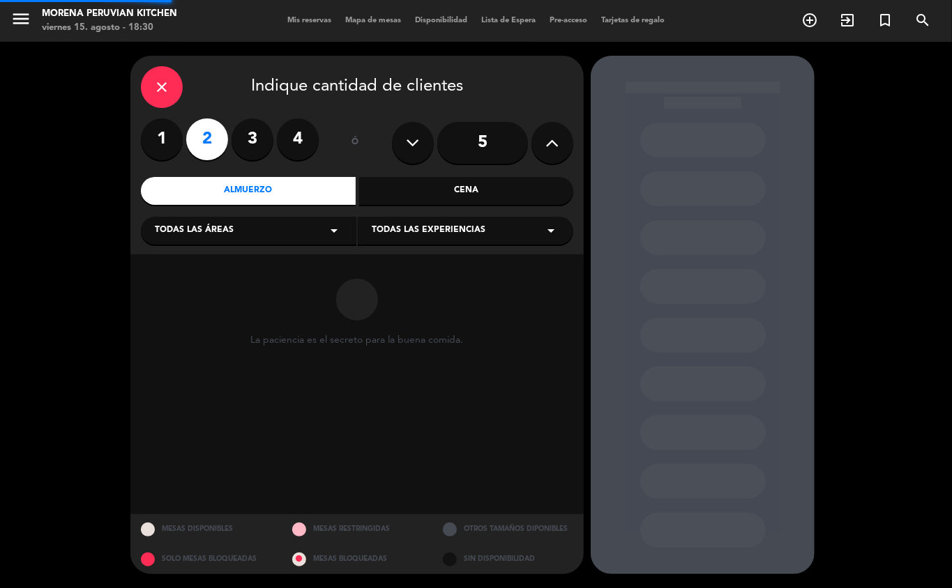
click at [464, 190] on div "Cena" at bounding box center [466, 191] width 215 height 28
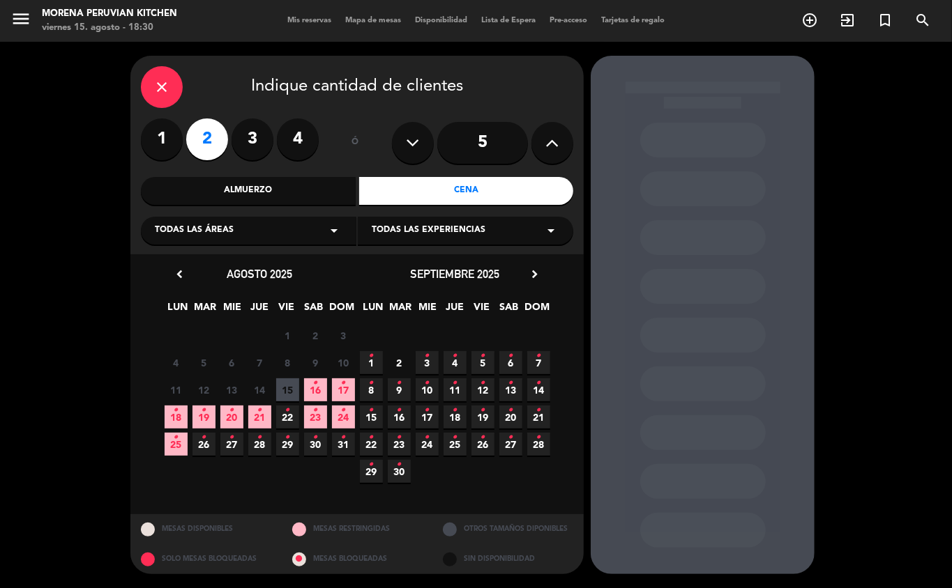
click at [180, 418] on span "18 •" at bounding box center [176, 417] width 23 height 23
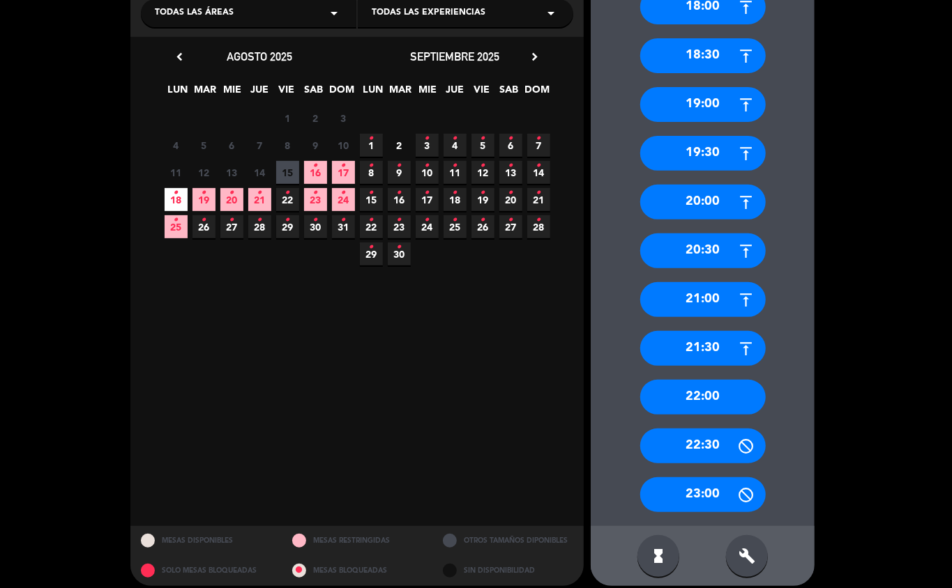
scroll to position [229, 0]
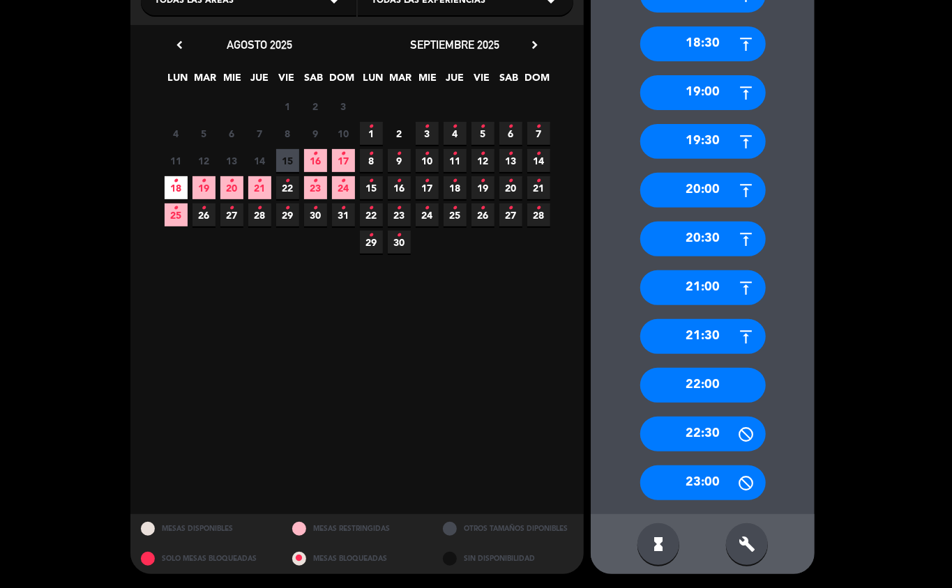
click at [712, 352] on div "21:30" at bounding box center [702, 336] width 125 height 35
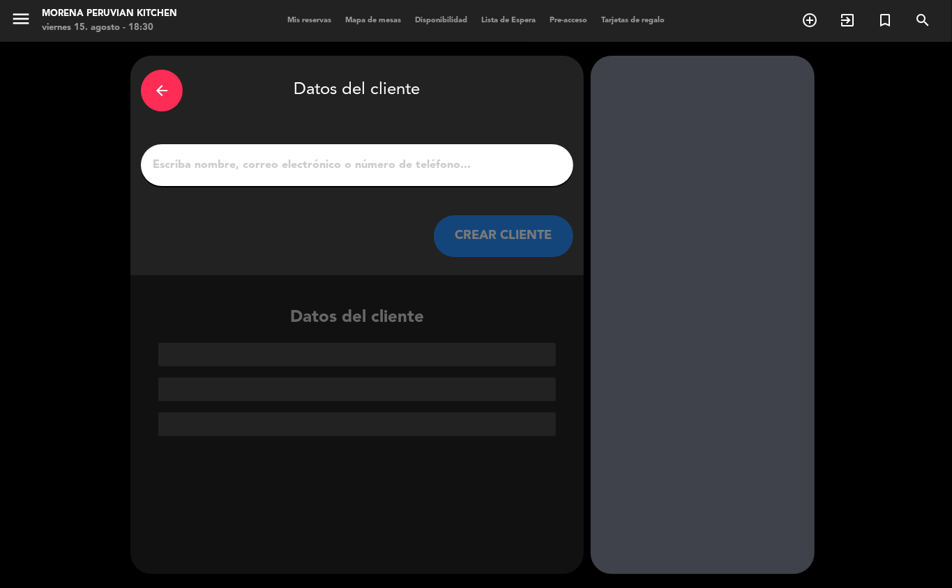
click at [361, 160] on input "1" at bounding box center [356, 165] width 411 height 20
type input "U"
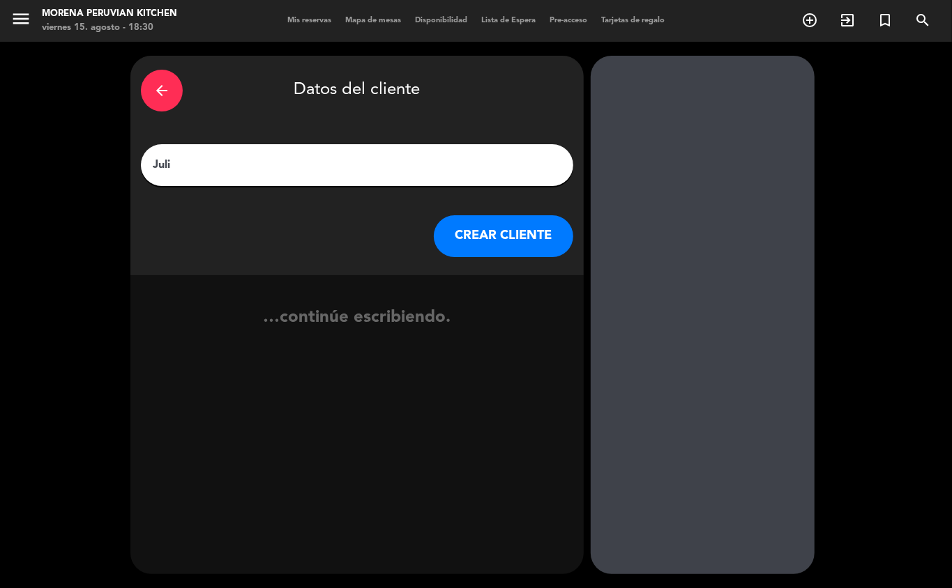
type input "[PERSON_NAME]"
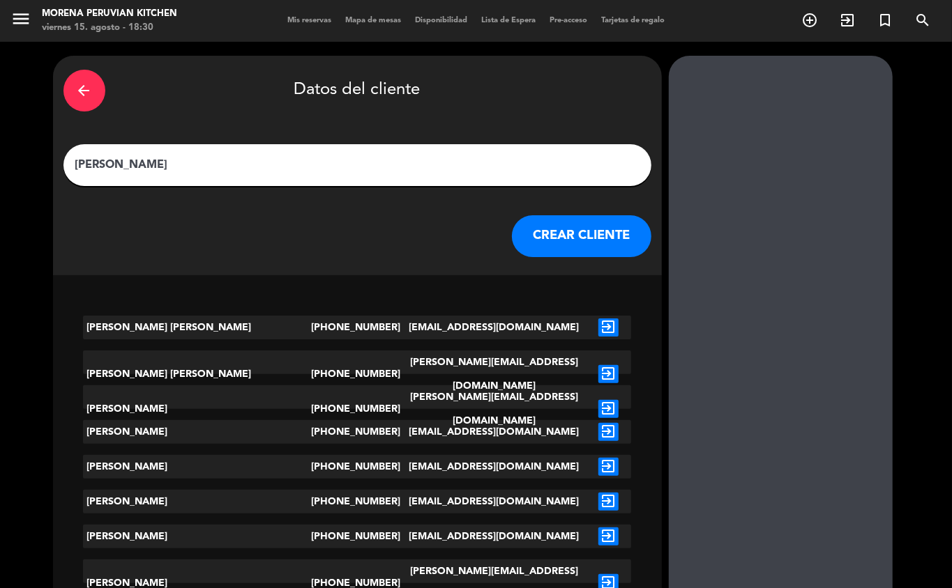
click at [520, 243] on button "CREAR CLIENTE" at bounding box center [581, 236] width 139 height 42
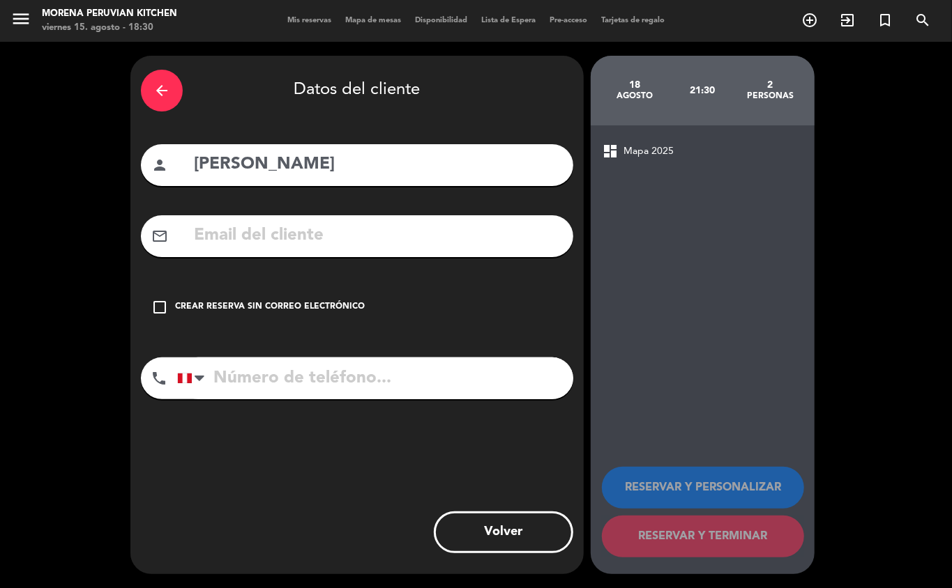
click at [297, 301] on div "Crear reserva sin correo electrónico" at bounding box center [270, 307] width 190 height 14
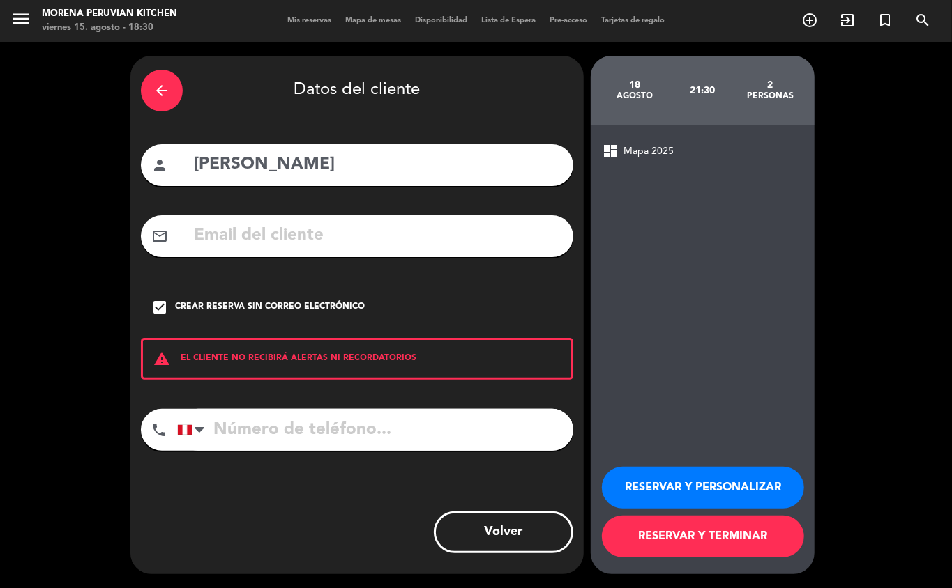
click at [439, 438] on input "tel" at bounding box center [375, 430] width 396 height 42
type input "[PHONE_NUMBER]"
click at [693, 545] on button "RESERVAR Y TERMINAR" at bounding box center [703, 537] width 202 height 42
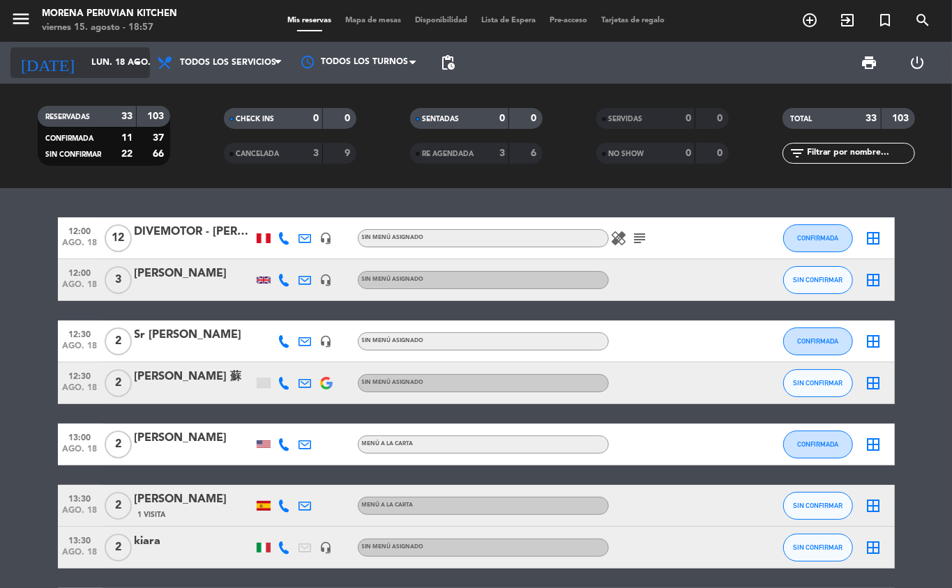
click at [102, 62] on input "lun. 18 ago." at bounding box center [143, 63] width 118 height 24
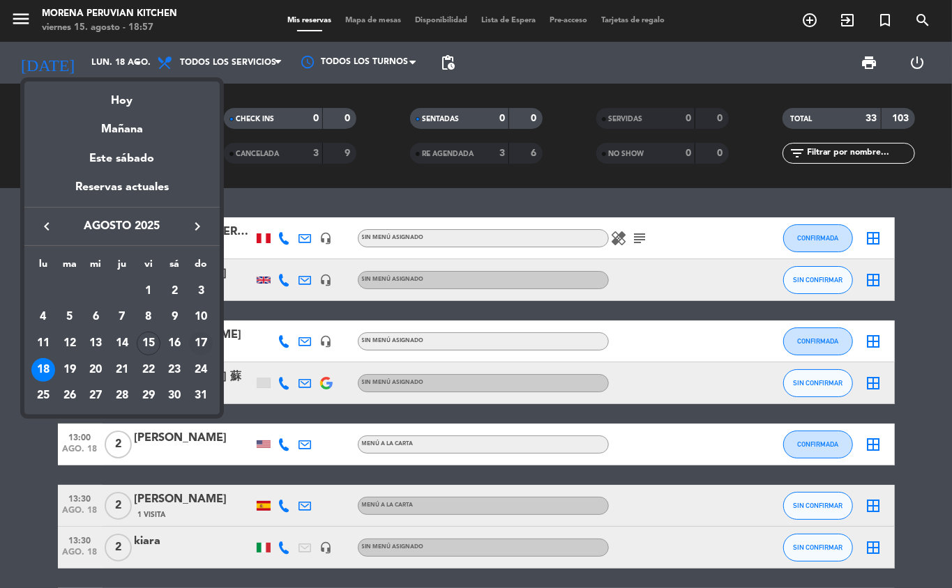
click at [195, 339] on div "17" at bounding box center [201, 344] width 24 height 24
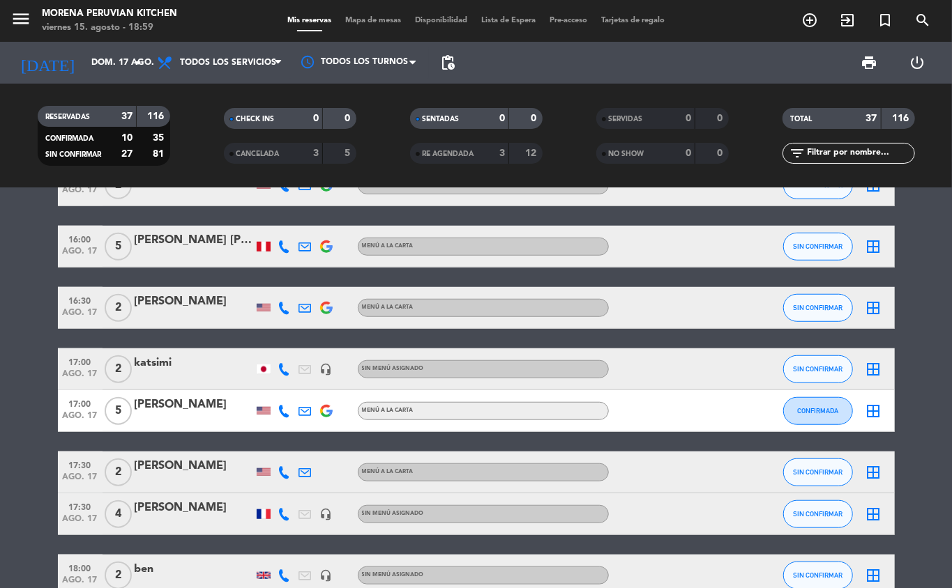
scroll to position [260, 0]
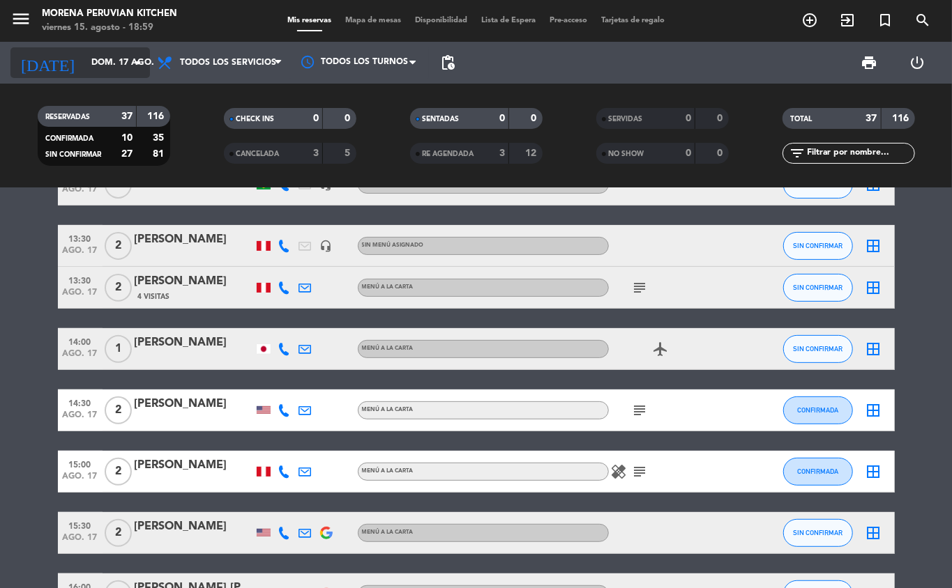
click at [112, 63] on input "dom. 17 ago." at bounding box center [143, 63] width 118 height 24
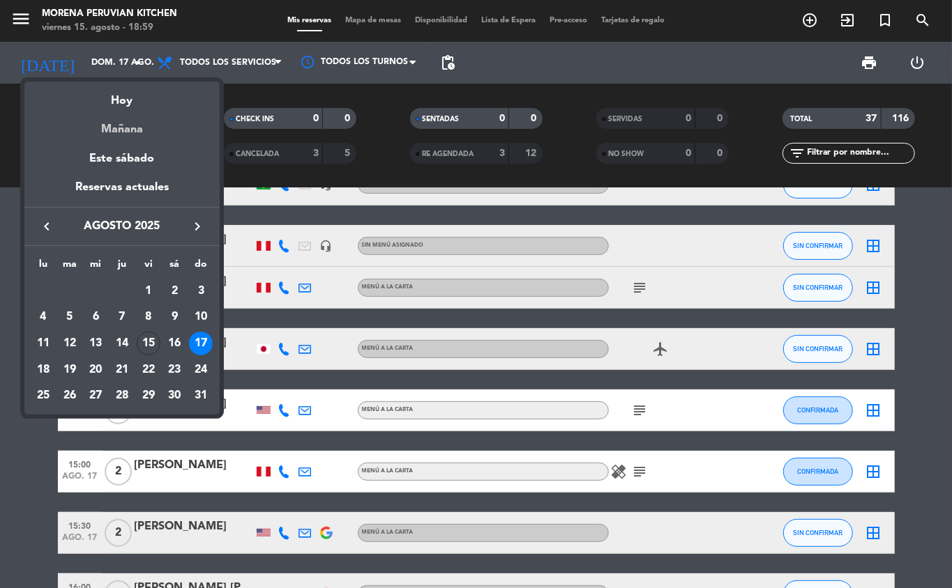
click at [148, 132] on div "Mañana" at bounding box center [121, 124] width 195 height 29
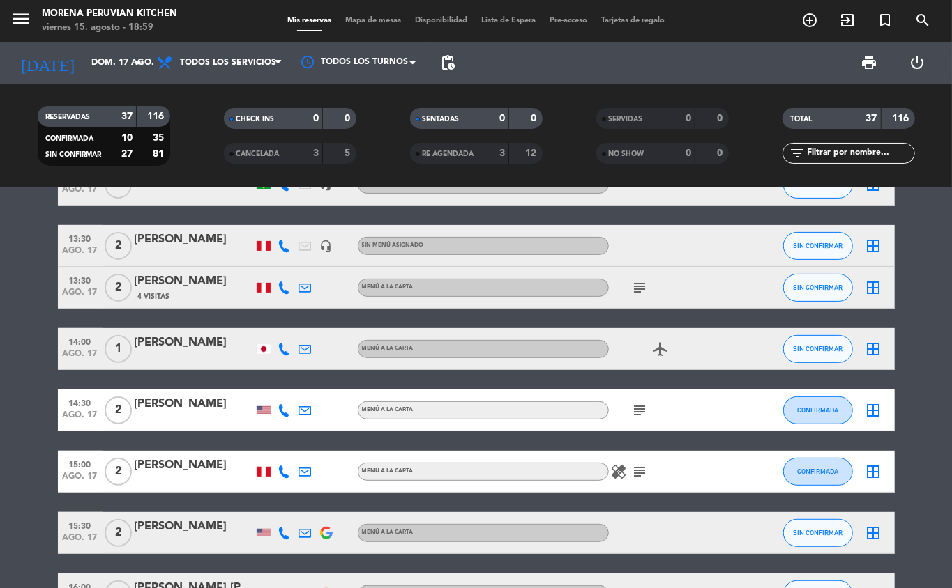
type input "sáb. 16 ago."
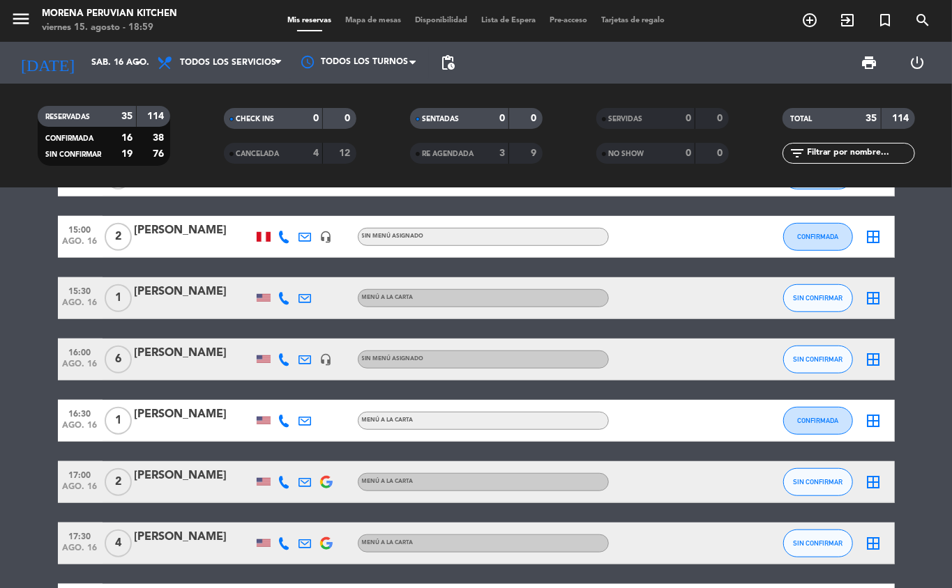
scroll to position [545, 0]
